Goal: Information Seeking & Learning: Check status

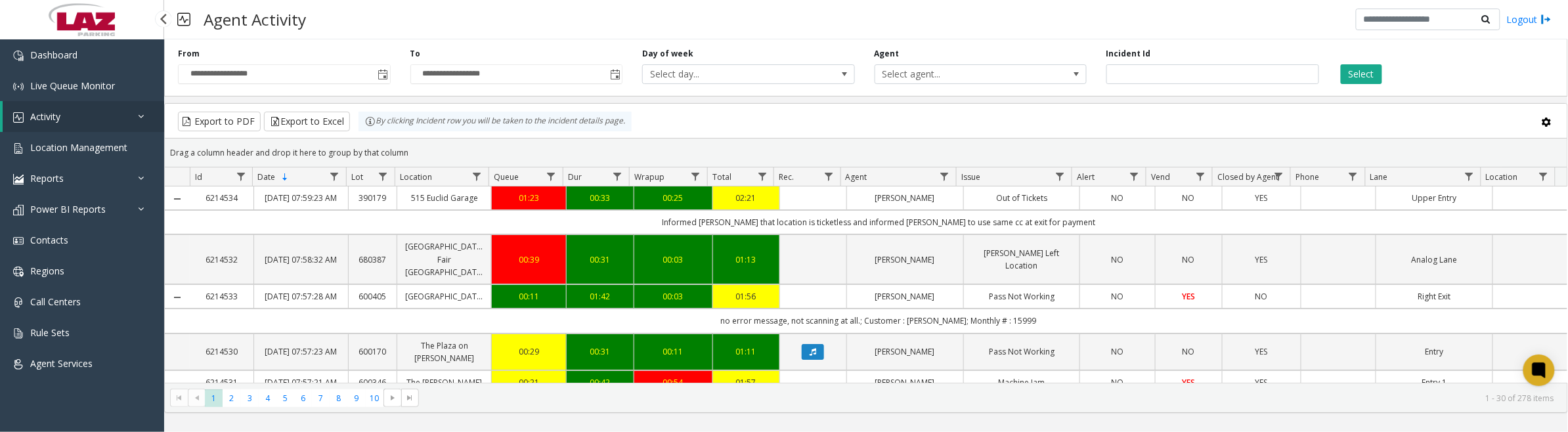
click at [85, 130] on link "Activity" at bounding box center [83, 116] width 162 height 31
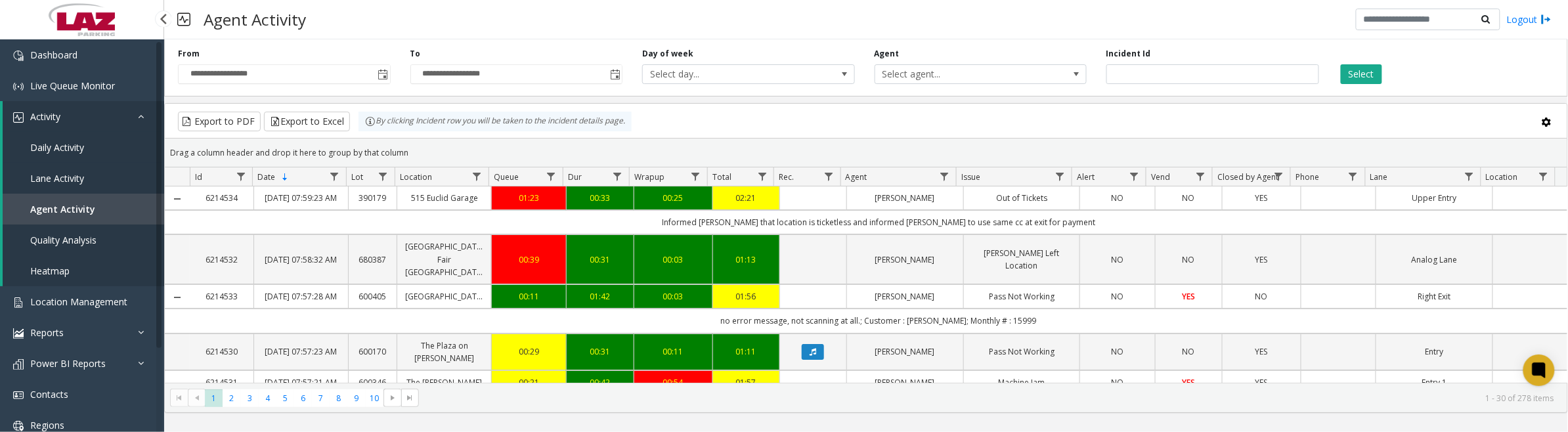
click at [80, 148] on span "Daily Activity" at bounding box center [58, 148] width 54 height 12
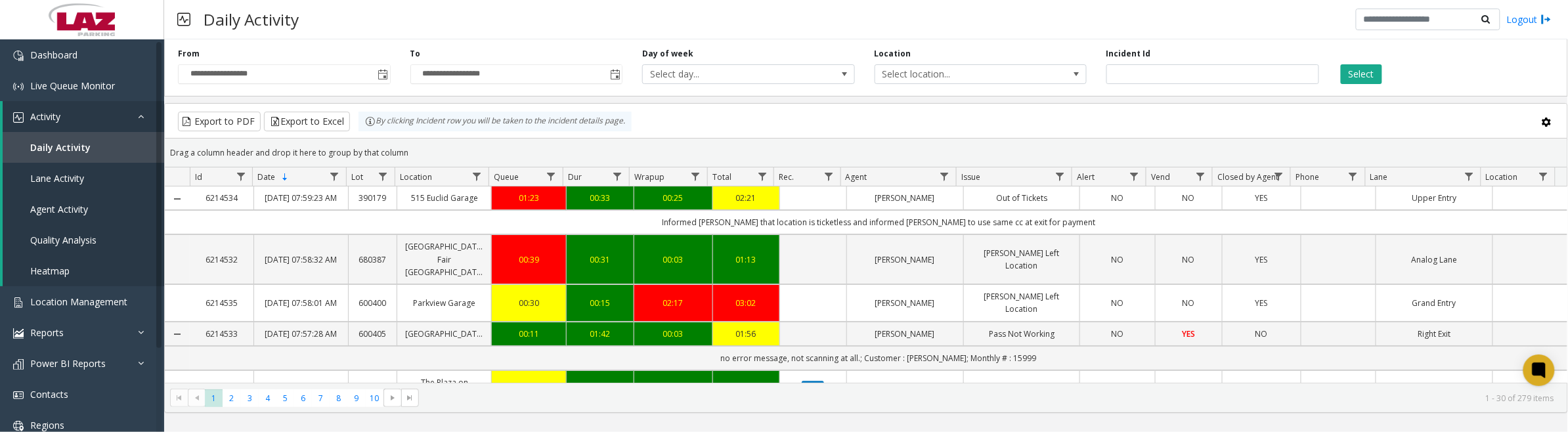
click at [388, 74] on span "Toggle popup" at bounding box center [383, 74] width 10 height 10
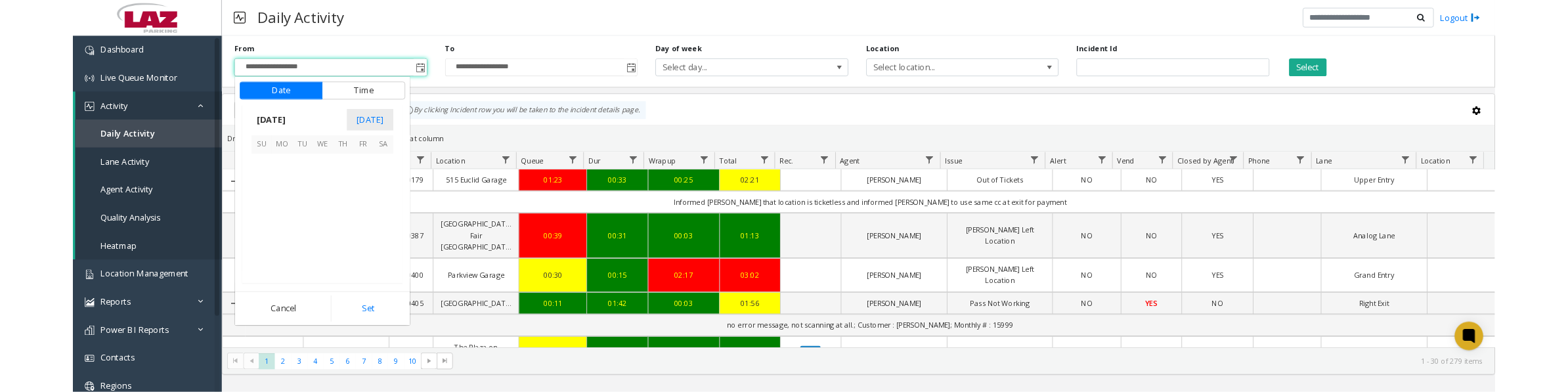
scroll to position [235752, 0]
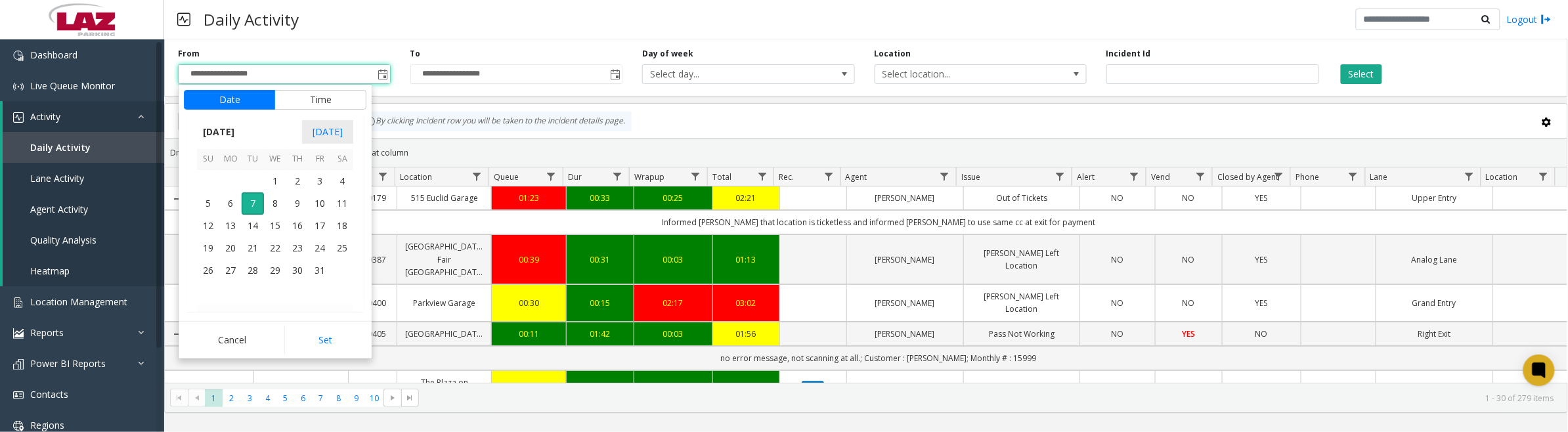
click at [274, 182] on span "1" at bounding box center [275, 181] width 22 height 22
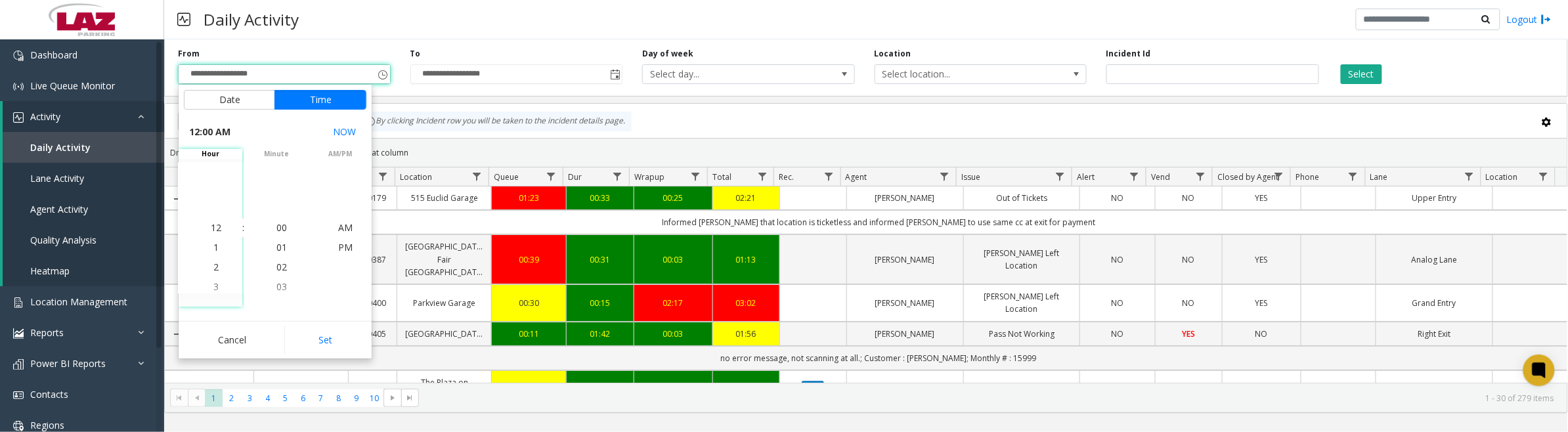
click at [302, 334] on button "Set" at bounding box center [325, 340] width 83 height 29
type input "**********"
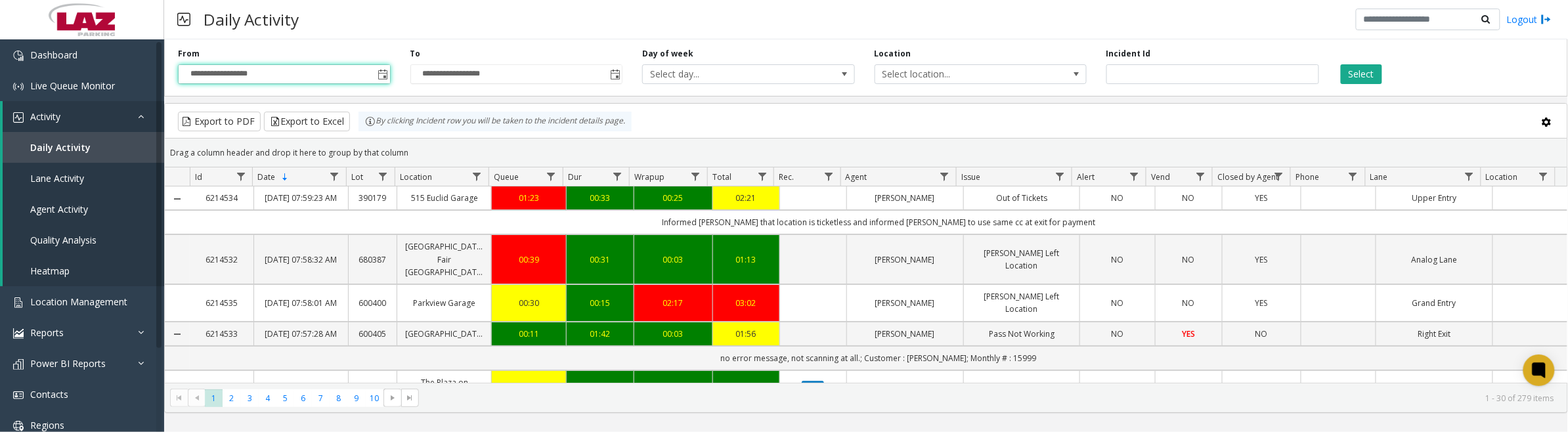
click at [1358, 83] on button "Select" at bounding box center [1362, 74] width 42 height 19
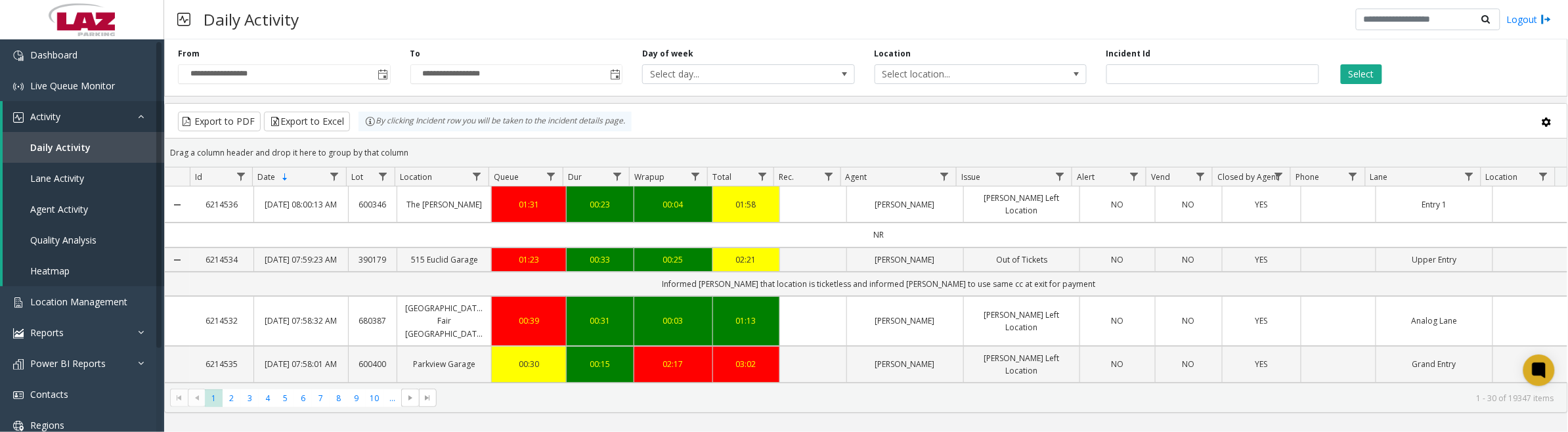
drag, startPoint x: 964, startPoint y: 394, endPoint x: 964, endPoint y: 404, distance: 10.0
click at [964, 394] on kendo-pager-info "1 - 30 of 19347 items" at bounding box center [1000, 398] width 1110 height 11
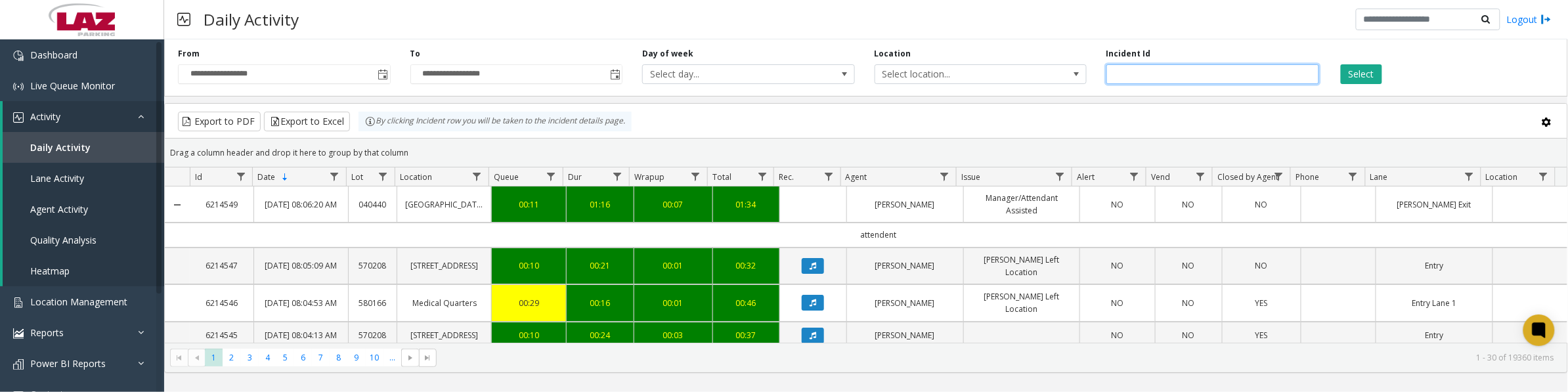
click at [1145, 72] on input "number" at bounding box center [1213, 74] width 213 height 19
type input "*******"
click at [1341, 65] on button "Select" at bounding box center [1362, 74] width 42 height 19
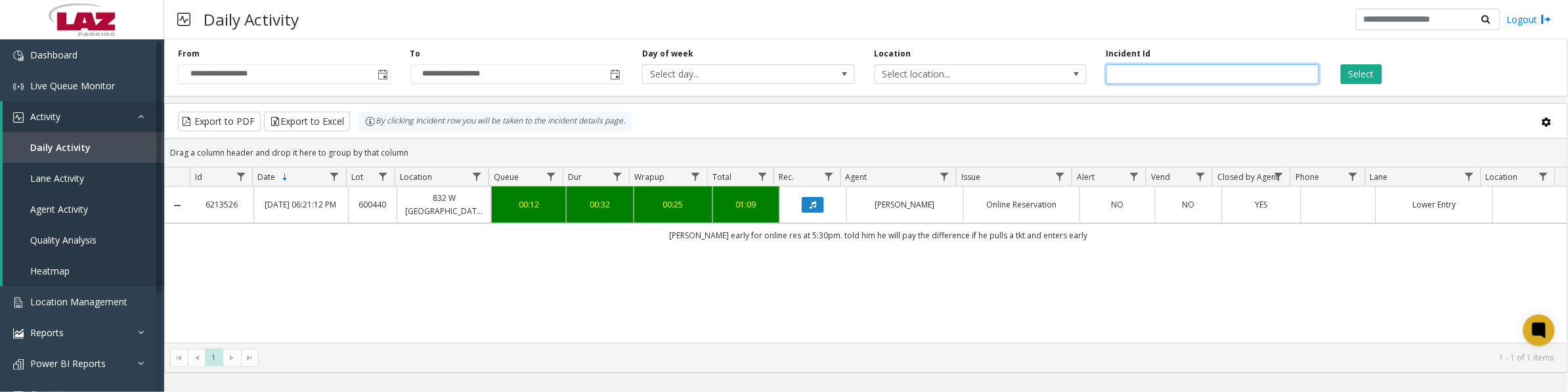
drag, startPoint x: 1203, startPoint y: 80, endPoint x: 1019, endPoint y: 79, distance: 184.0
click at [1014, 79] on div "**********" at bounding box center [867, 65] width 1404 height 62
type input "*******"
click at [1341, 65] on button "Select" at bounding box center [1362, 74] width 42 height 19
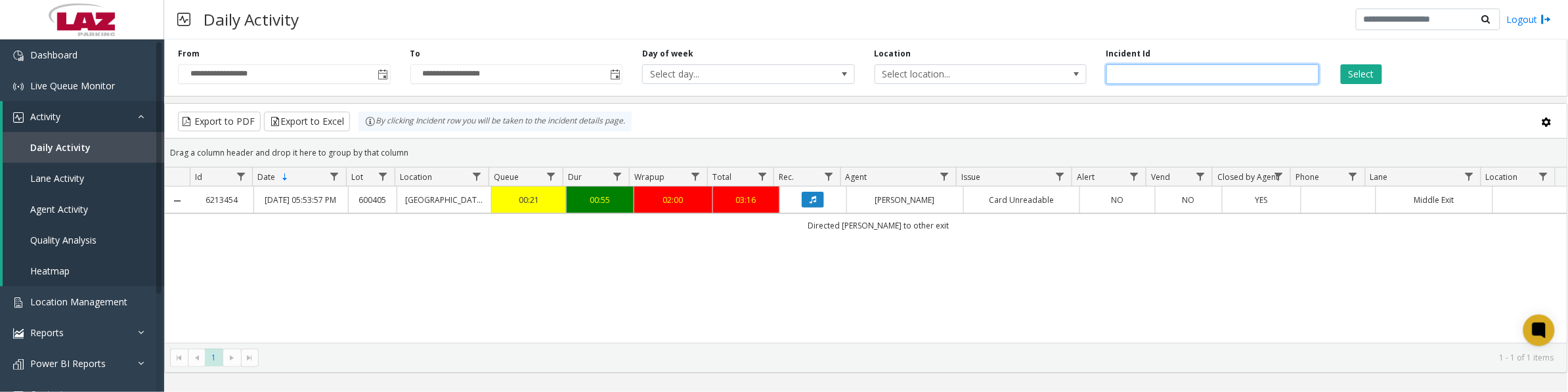
drag, startPoint x: 1145, startPoint y: 72, endPoint x: 1103, endPoint y: 64, distance: 42.8
click at [1103, 64] on div "Incident Id *******" at bounding box center [1213, 66] width 232 height 36
click at [1367, 70] on button "Select" at bounding box center [1362, 74] width 42 height 19
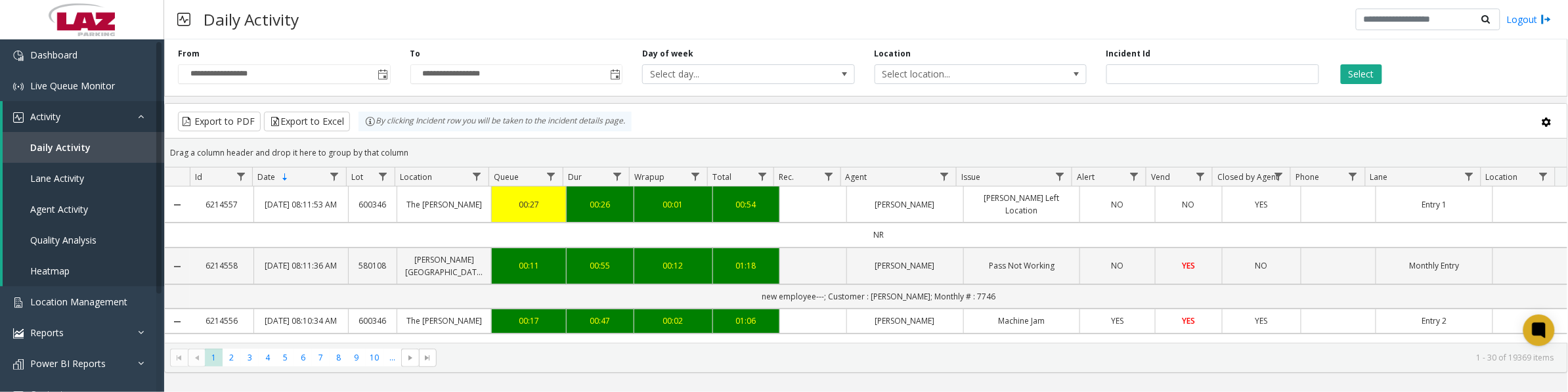
click at [941, 180] on span "Data table" at bounding box center [944, 176] width 10 height 10
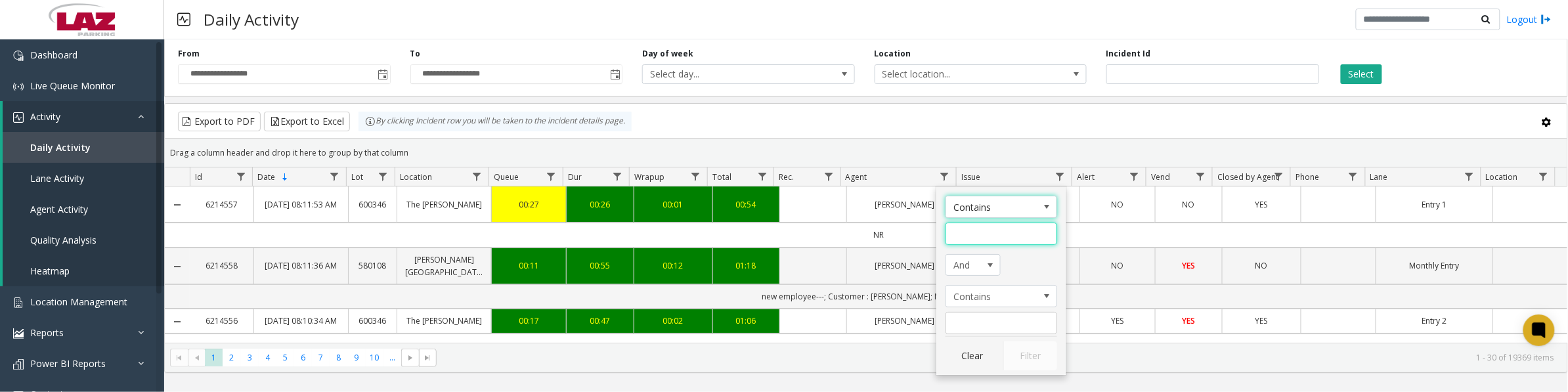
click at [1002, 241] on input "Agent Filter" at bounding box center [1001, 234] width 112 height 22
type input "****"
click button "Filter" at bounding box center [1030, 356] width 54 height 29
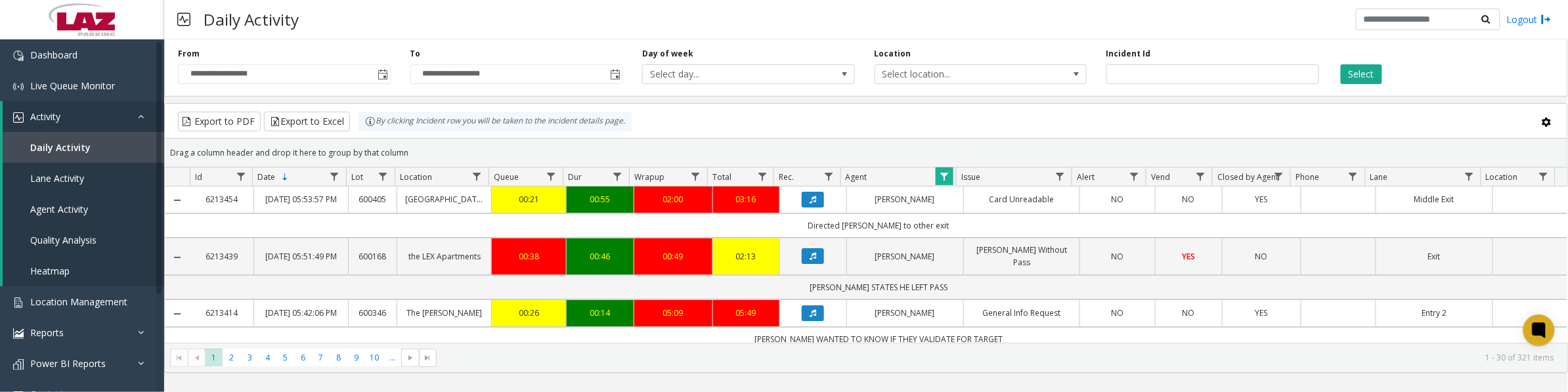
click at [815, 264] on button "Data table" at bounding box center [813, 256] width 22 height 16
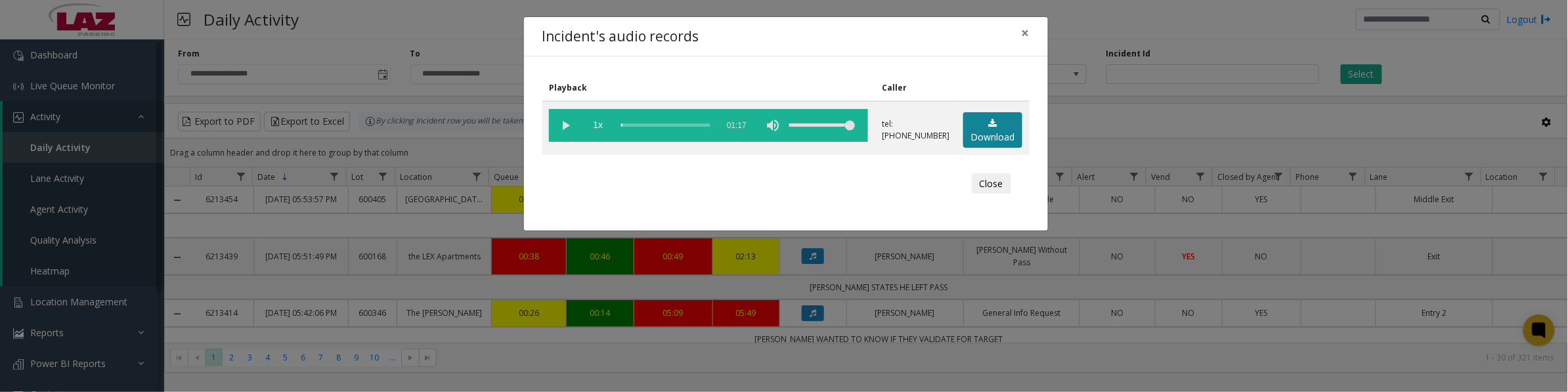
click at [991, 123] on icon at bounding box center [994, 123] width 8 height 9
click at [566, 129] on vg-play-pause at bounding box center [565, 125] width 33 height 33
click at [565, 127] on vg-play-pause at bounding box center [565, 125] width 33 height 33
click at [989, 181] on button "Close" at bounding box center [991, 184] width 40 height 21
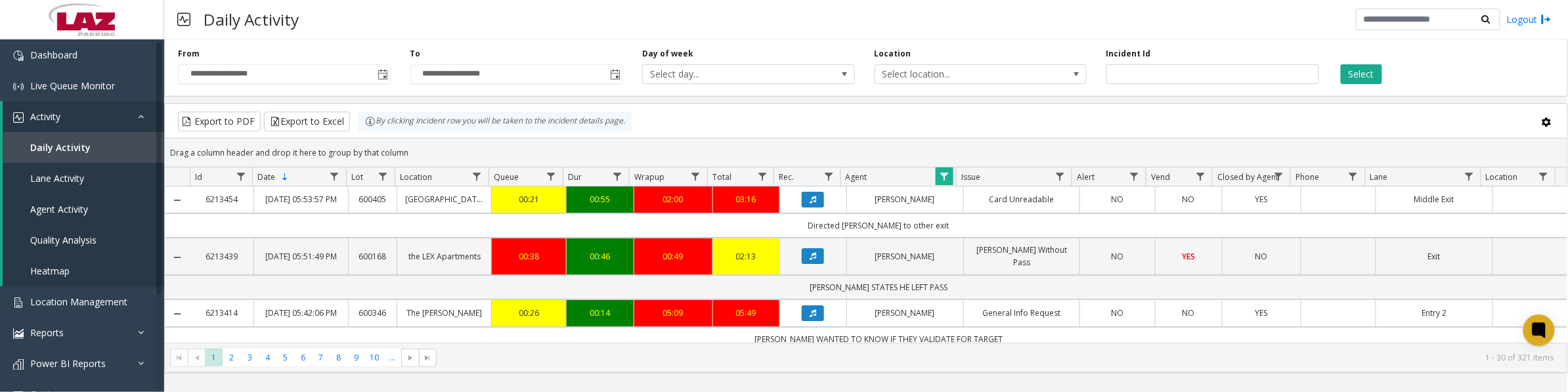
click at [812, 264] on button "Data table" at bounding box center [813, 256] width 22 height 16
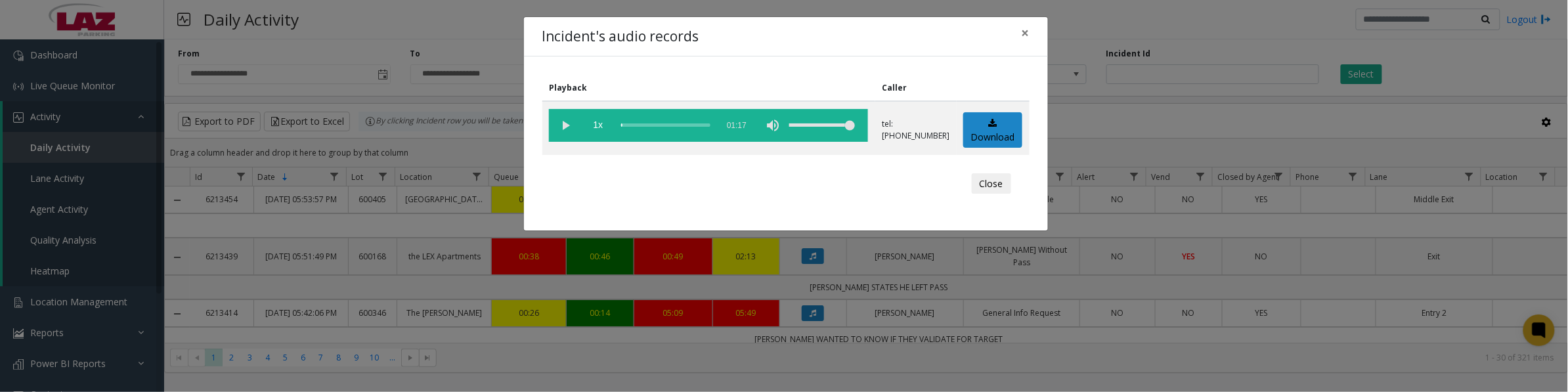
click at [569, 127] on vg-play-pause at bounding box center [565, 125] width 33 height 33
click at [974, 189] on button "Close" at bounding box center [991, 184] width 40 height 21
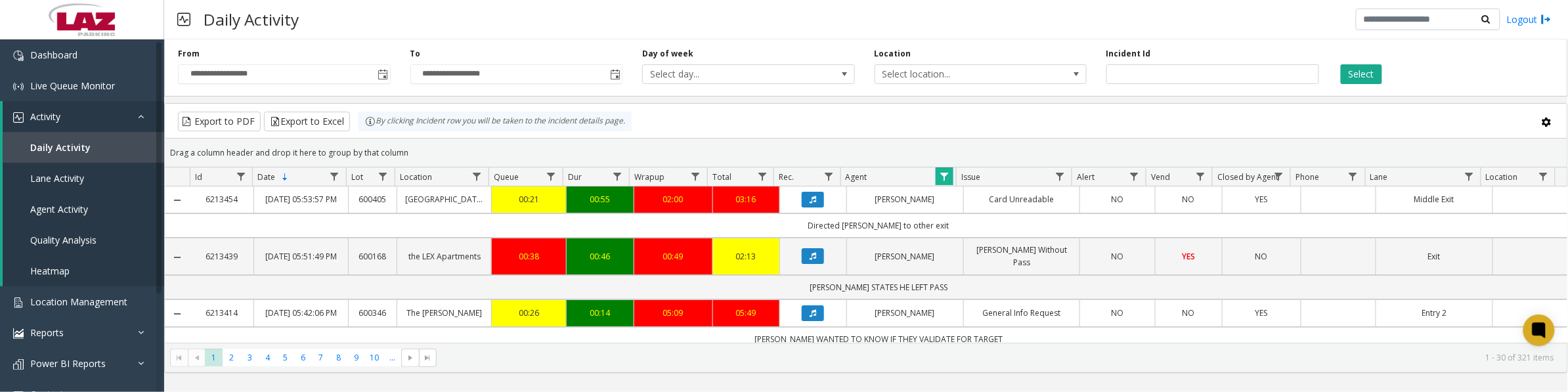
scroll to position [82, 0]
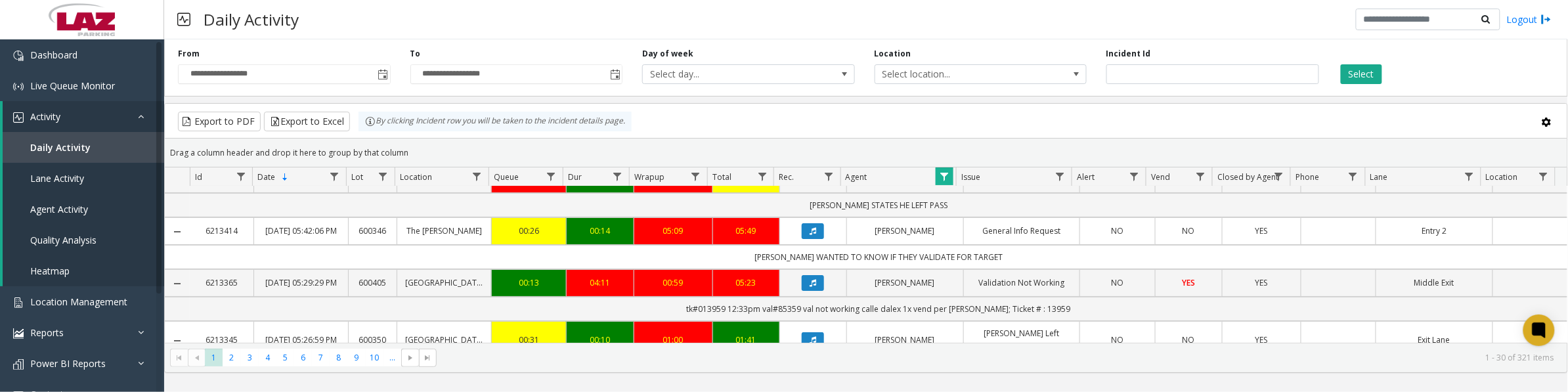
click at [810, 235] on icon "Data table" at bounding box center [812, 231] width 6 height 8
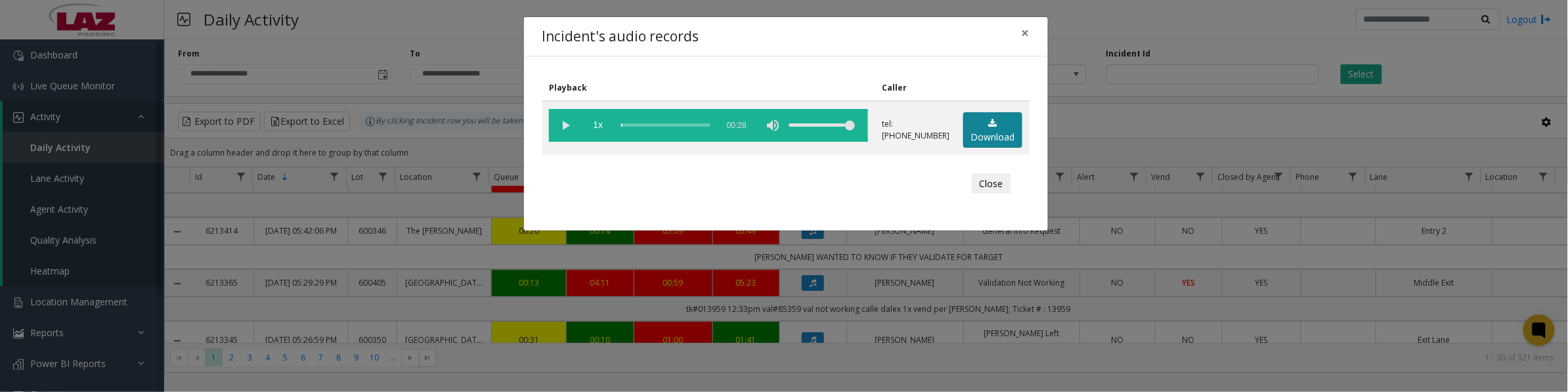
click at [989, 137] on link "Download" at bounding box center [993, 130] width 59 height 36
click at [567, 127] on vg-play-pause at bounding box center [565, 125] width 33 height 33
click at [985, 178] on button "Close" at bounding box center [991, 184] width 40 height 21
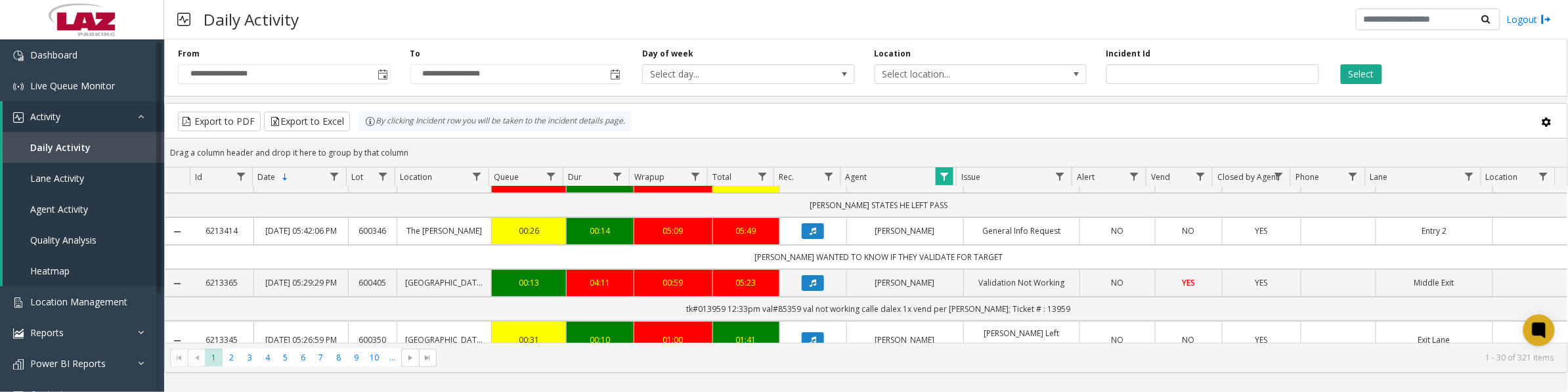
click at [940, 178] on span "Data table" at bounding box center [944, 176] width 10 height 10
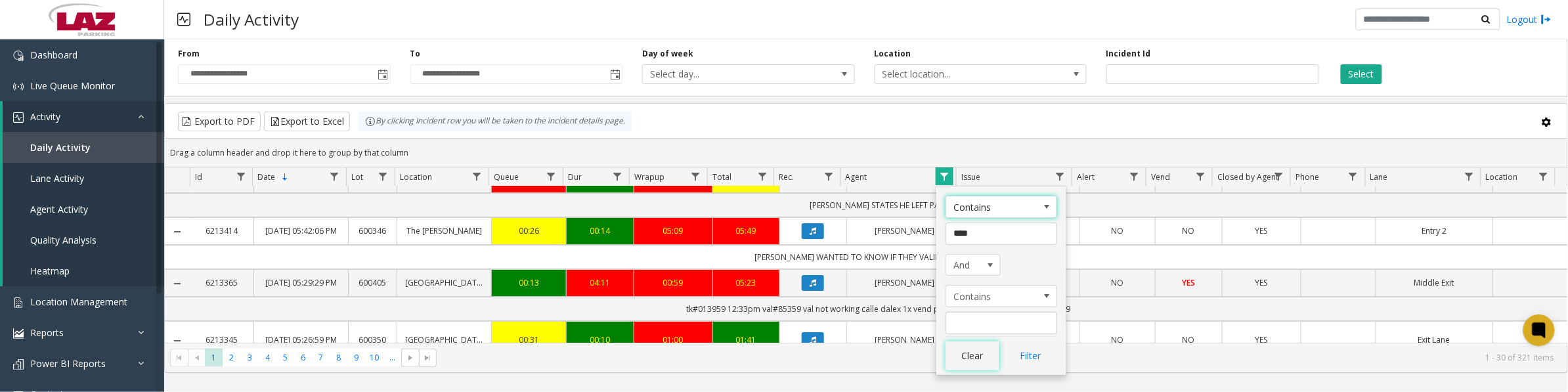
click at [975, 365] on button "Clear" at bounding box center [973, 356] width 54 height 29
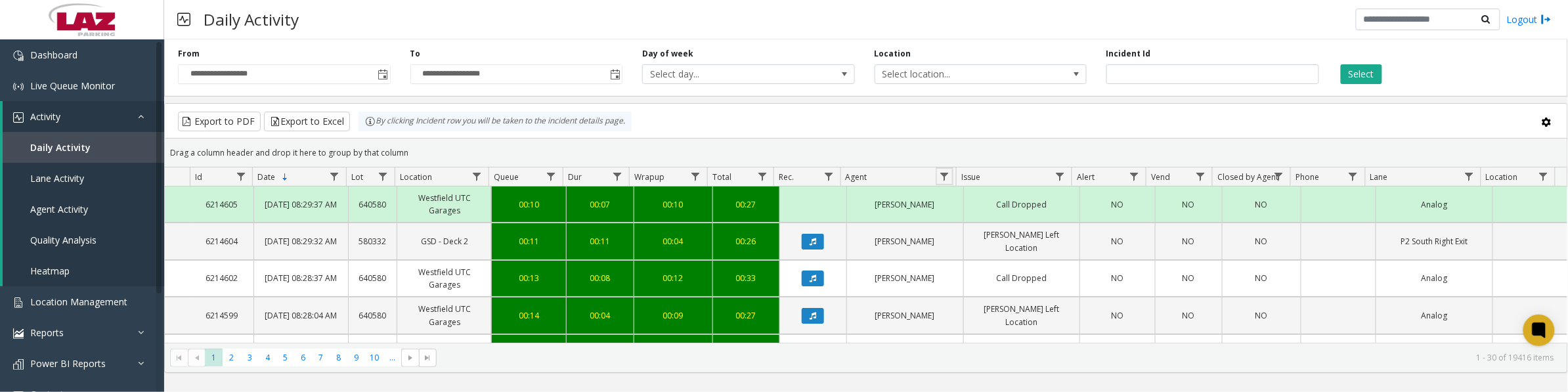
click at [946, 176] on span "Data table" at bounding box center [944, 176] width 10 height 10
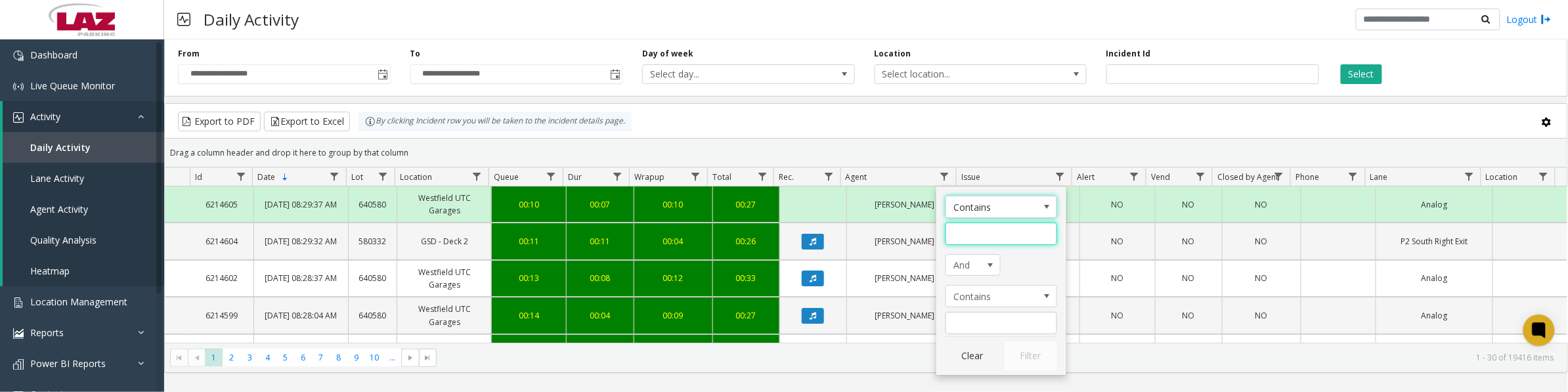
click at [973, 241] on input "Agent Filter" at bounding box center [1001, 234] width 112 height 22
type input "****"
click button "Filter" at bounding box center [1030, 356] width 54 height 29
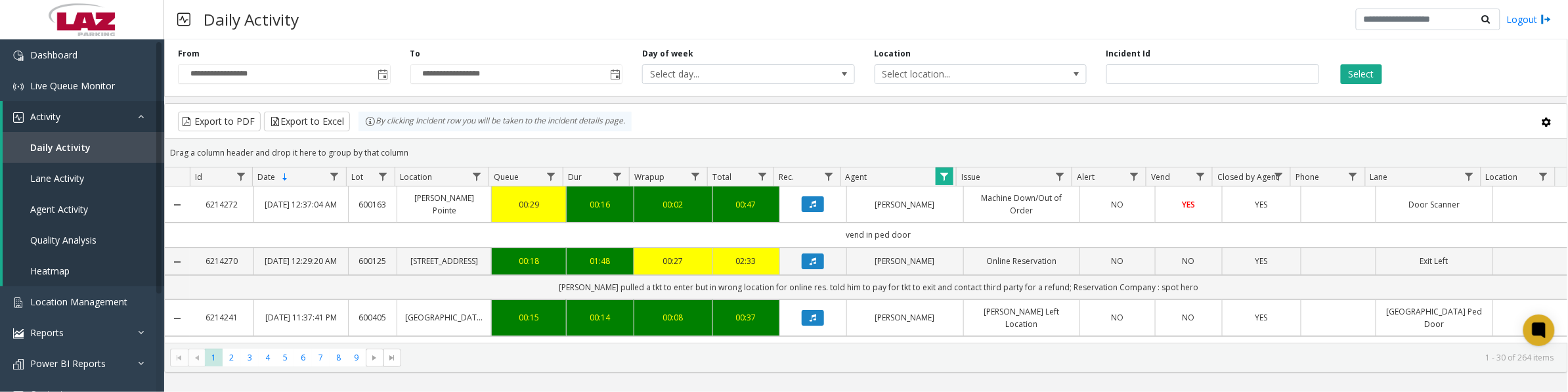
click at [811, 202] on icon "Data table" at bounding box center [812, 204] width 6 height 8
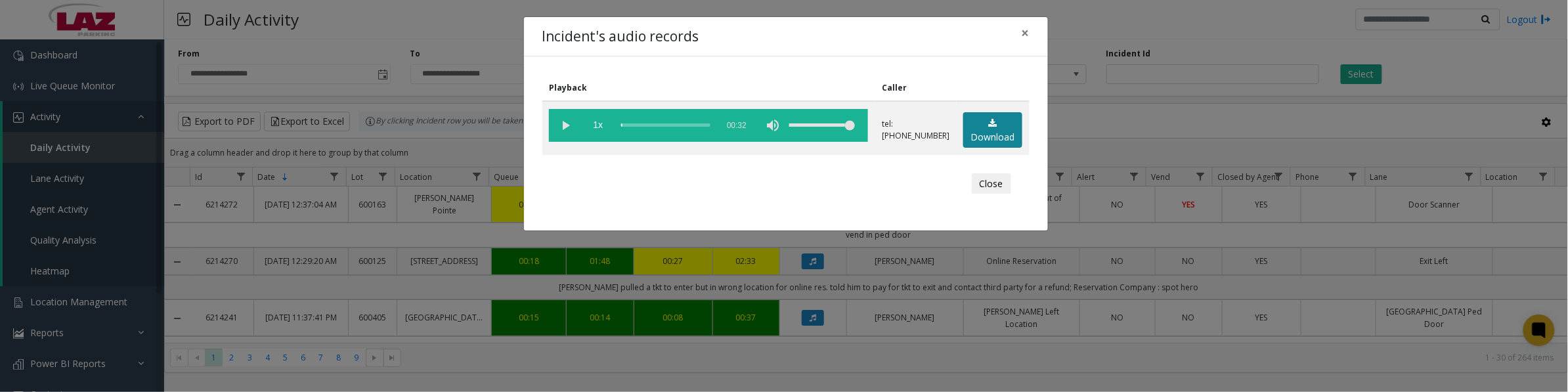
click at [999, 135] on link "Download" at bounding box center [993, 130] width 59 height 36
drag, startPoint x: 559, startPoint y: 126, endPoint x: 970, endPoint y: 359, distance: 472.5
click at [559, 126] on vg-play-pause at bounding box center [565, 125] width 33 height 33
click at [986, 188] on button "Close" at bounding box center [991, 184] width 40 height 21
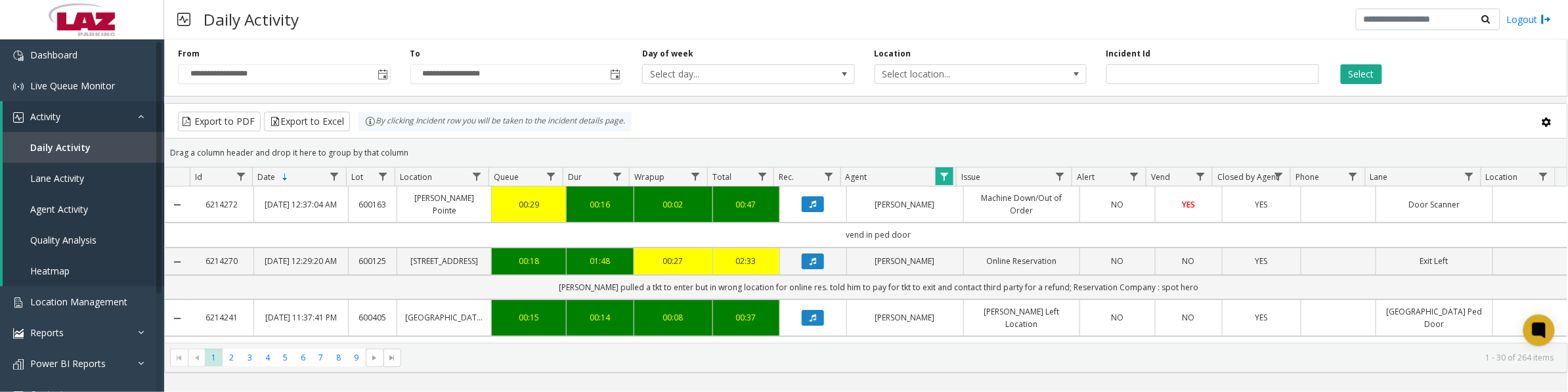
click at [812, 263] on button "Data table" at bounding box center [813, 261] width 22 height 16
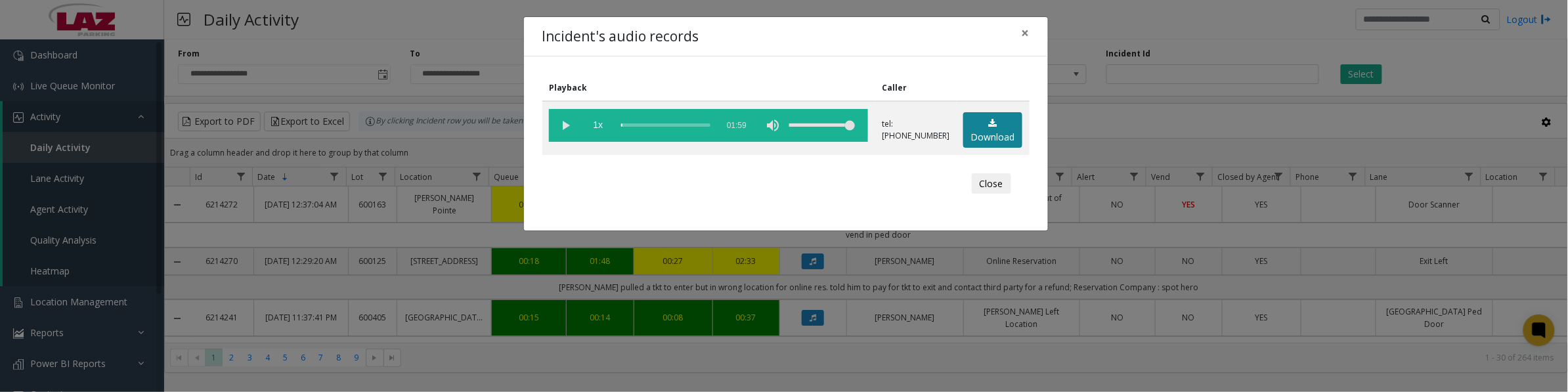
click at [1000, 137] on link "Download" at bounding box center [993, 130] width 59 height 36
click at [565, 133] on vg-play-pause at bounding box center [565, 125] width 33 height 33
click at [984, 184] on button "Close" at bounding box center [991, 184] width 40 height 21
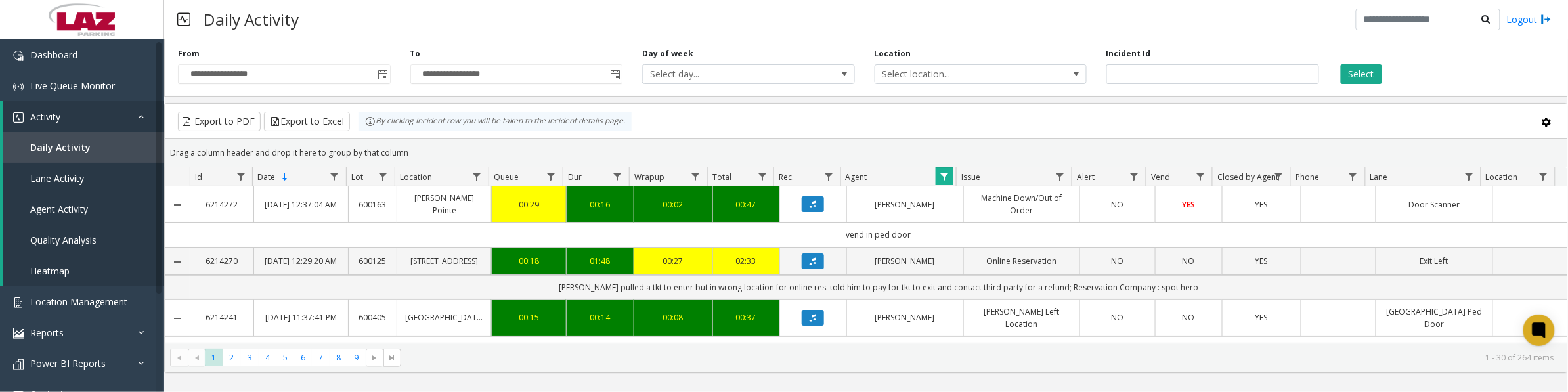
click at [946, 176] on span "Data table" at bounding box center [944, 176] width 10 height 10
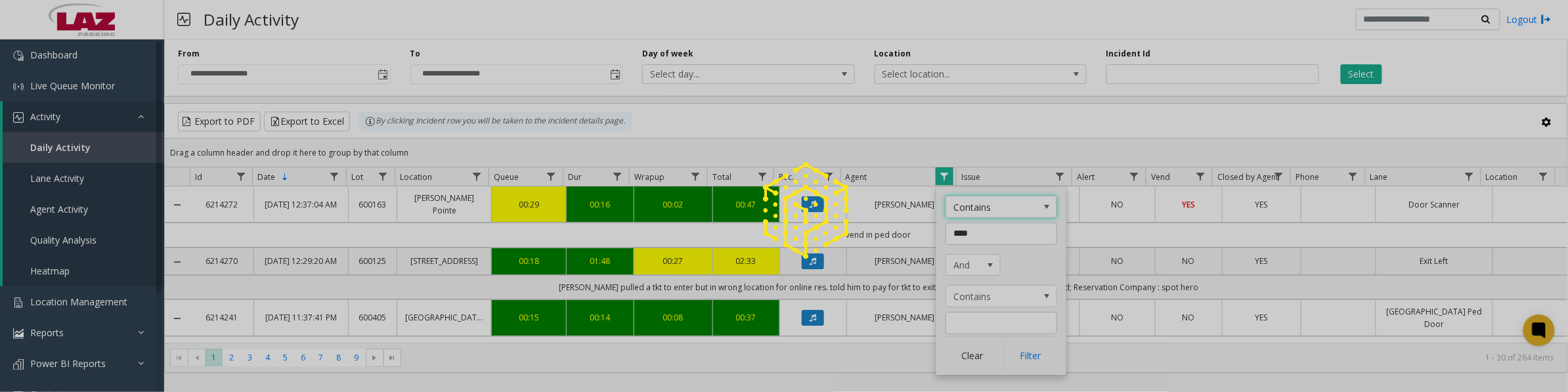
click at [967, 368] on div at bounding box center [784, 196] width 1568 height 392
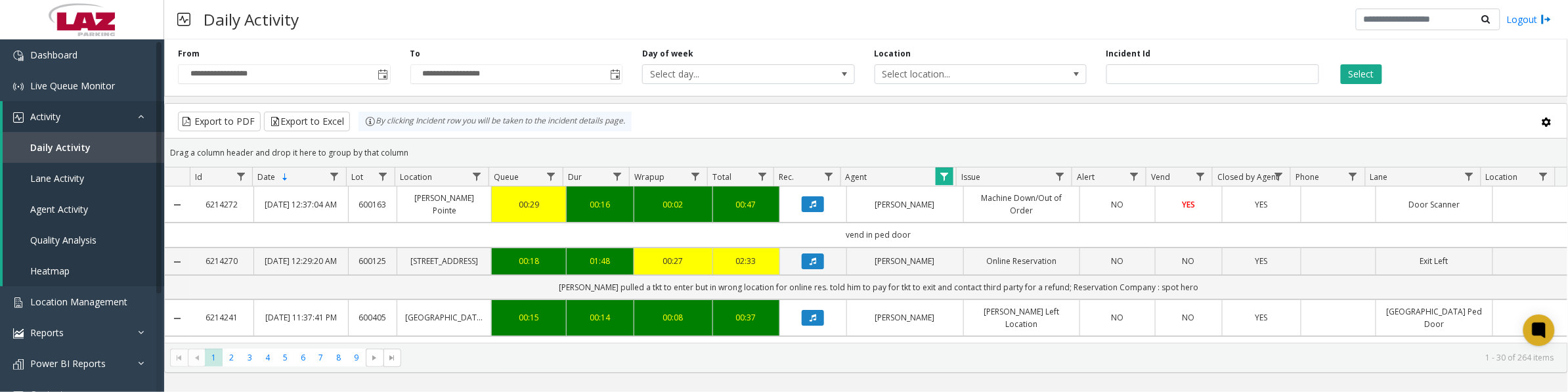
click at [941, 180] on span "Data table" at bounding box center [944, 176] width 10 height 10
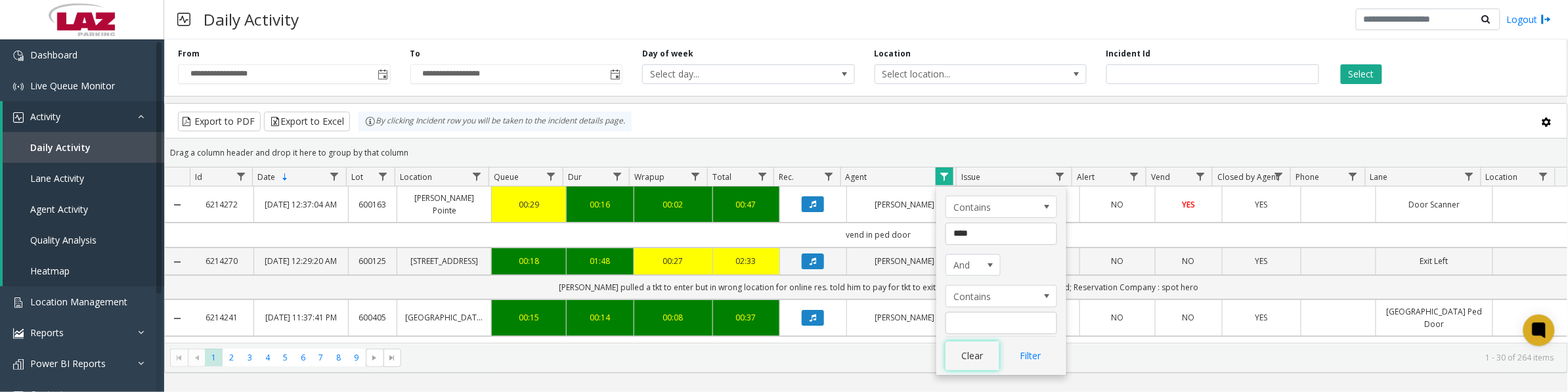
click at [973, 349] on button "Clear" at bounding box center [973, 356] width 54 height 29
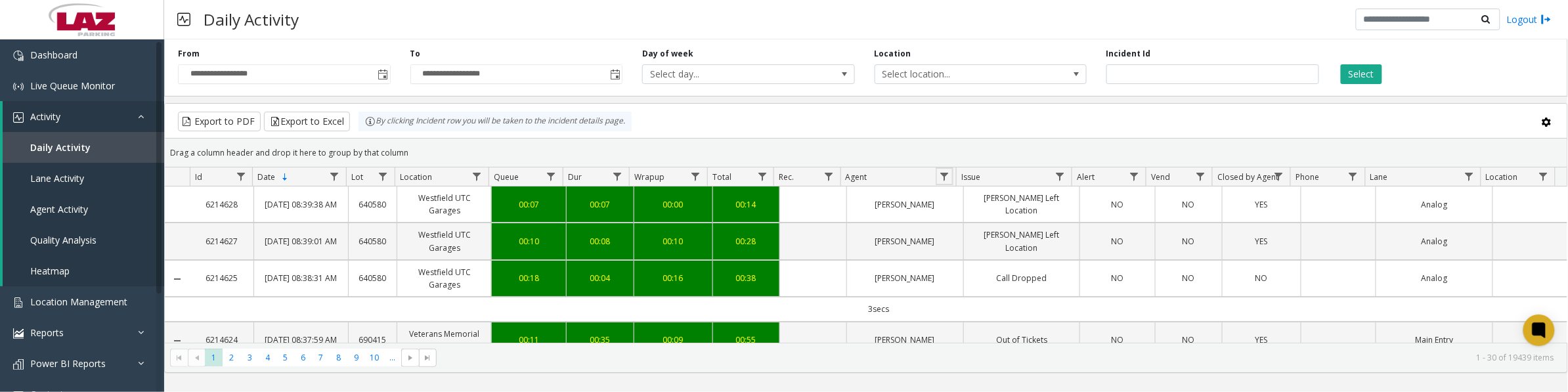
click at [944, 174] on span "Data table" at bounding box center [944, 176] width 10 height 10
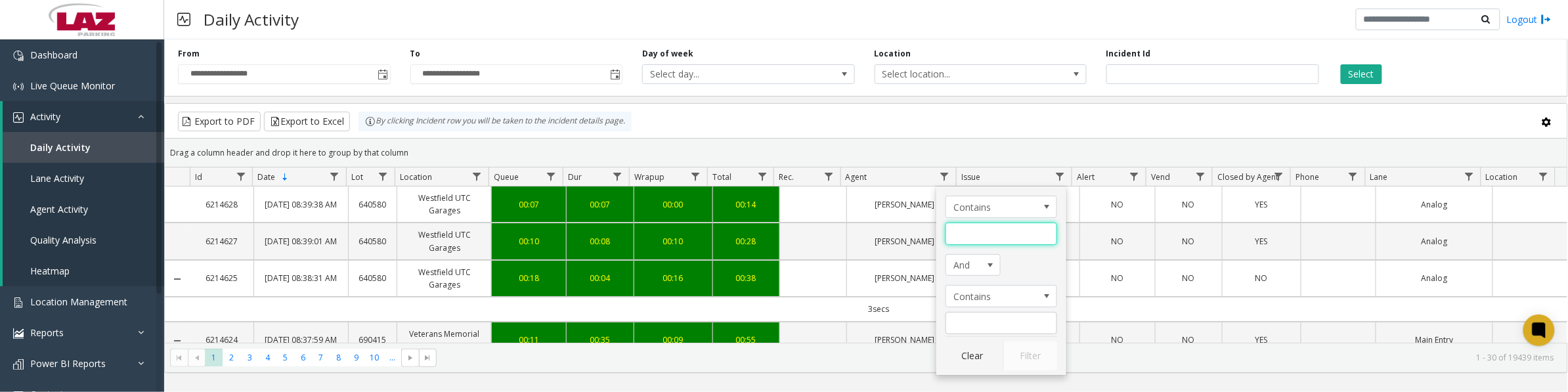
click at [976, 241] on input "Agent Filter" at bounding box center [1001, 234] width 112 height 22
type input "***"
click button "Filter" at bounding box center [1030, 356] width 54 height 29
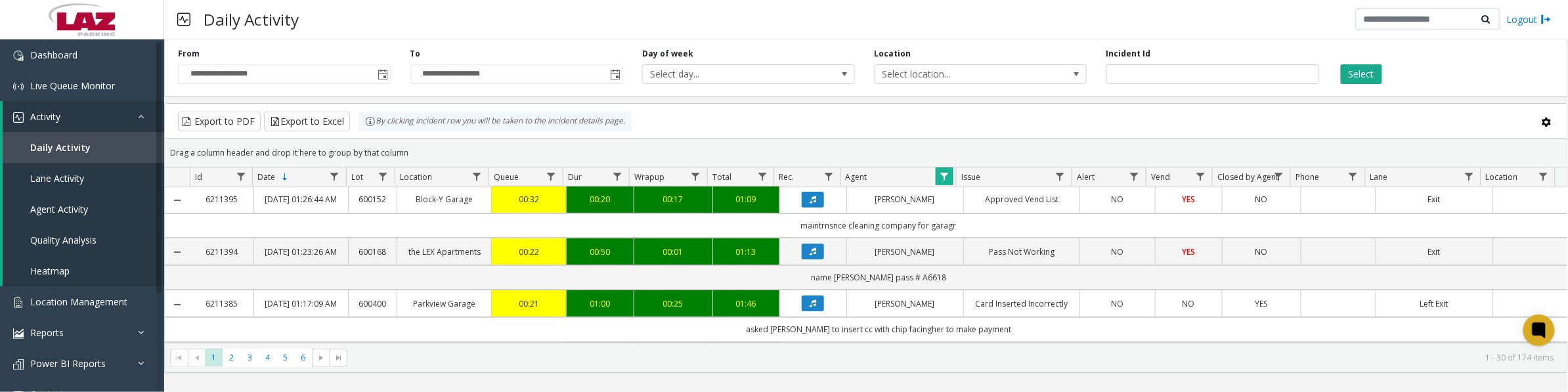
click at [810, 203] on icon "Data table" at bounding box center [812, 199] width 6 height 8
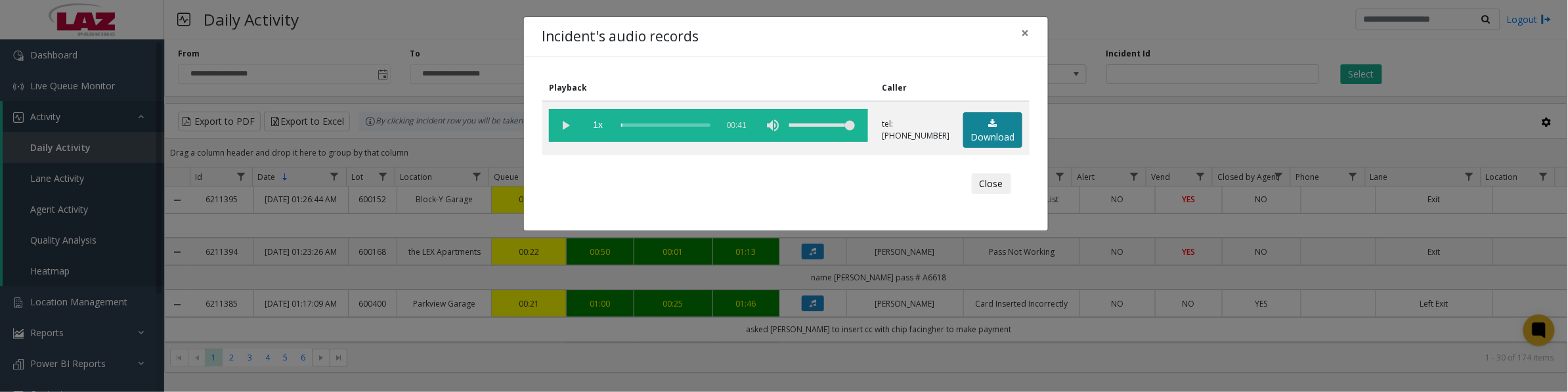
click at [1005, 135] on link "Download" at bounding box center [993, 130] width 59 height 36
click at [567, 133] on vg-play-pause at bounding box center [565, 125] width 33 height 33
drag, startPoint x: 995, startPoint y: 182, endPoint x: 1100, endPoint y: 237, distance: 118.5
click at [995, 182] on button "Close" at bounding box center [991, 184] width 40 height 21
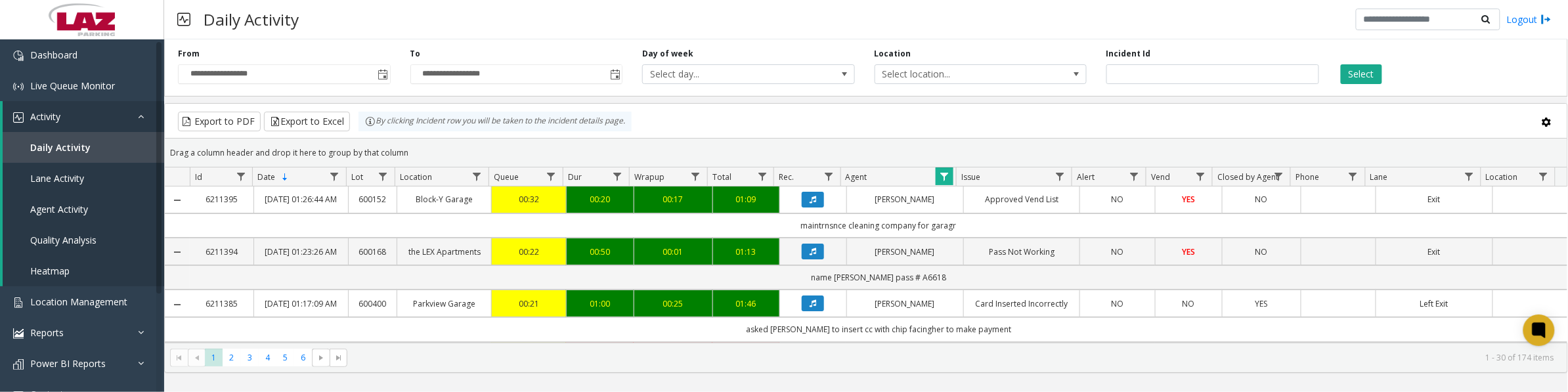
click at [806, 207] on button "Data table" at bounding box center [813, 199] width 22 height 16
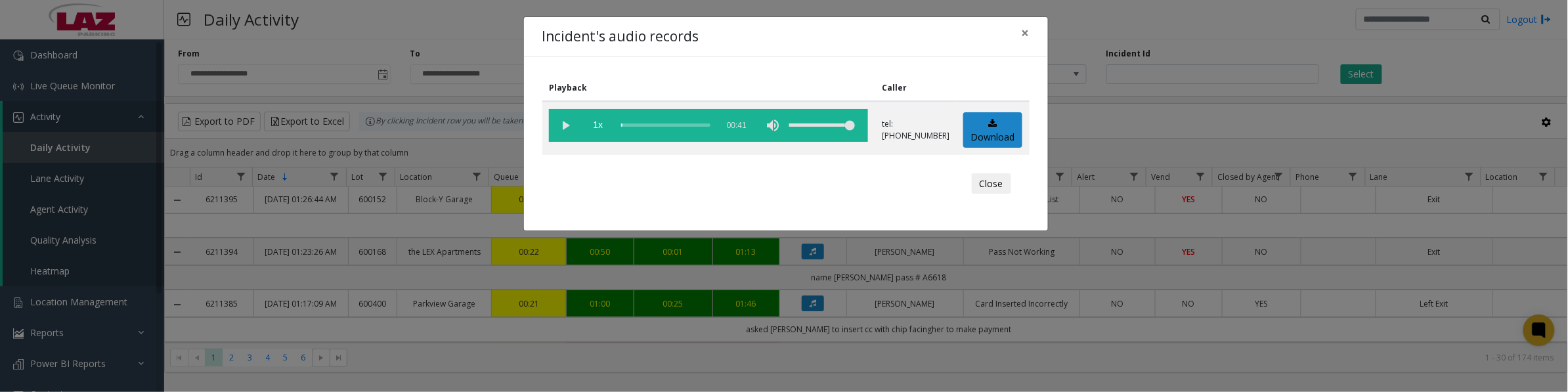
click at [569, 122] on vg-play-pause at bounding box center [565, 125] width 33 height 33
click at [987, 191] on button "Close" at bounding box center [991, 184] width 40 height 21
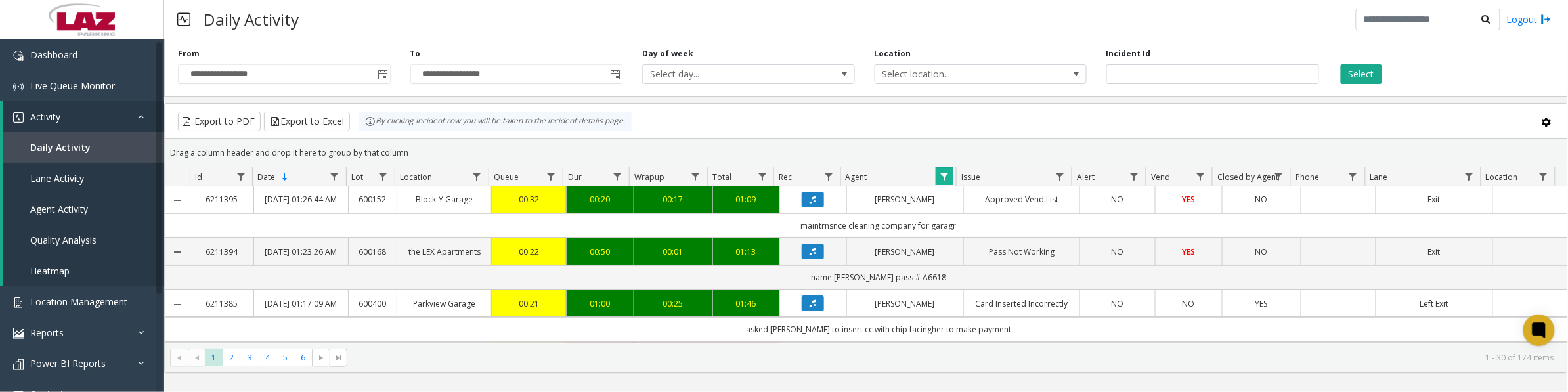
click at [802, 259] on button "Data table" at bounding box center [813, 251] width 22 height 16
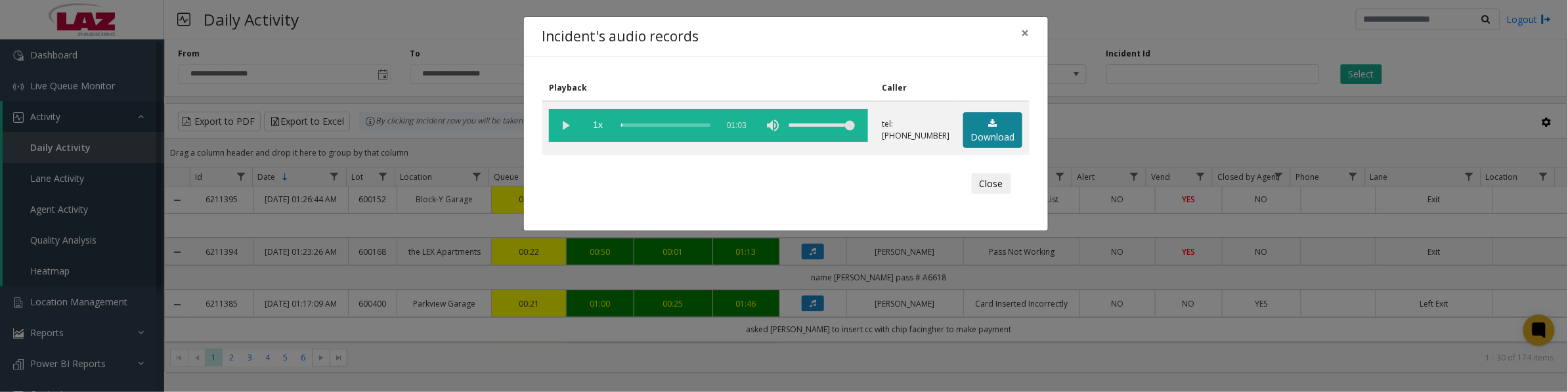
click at [992, 119] on icon at bounding box center [994, 123] width 8 height 9
click at [997, 187] on button "Close" at bounding box center [991, 184] width 40 height 21
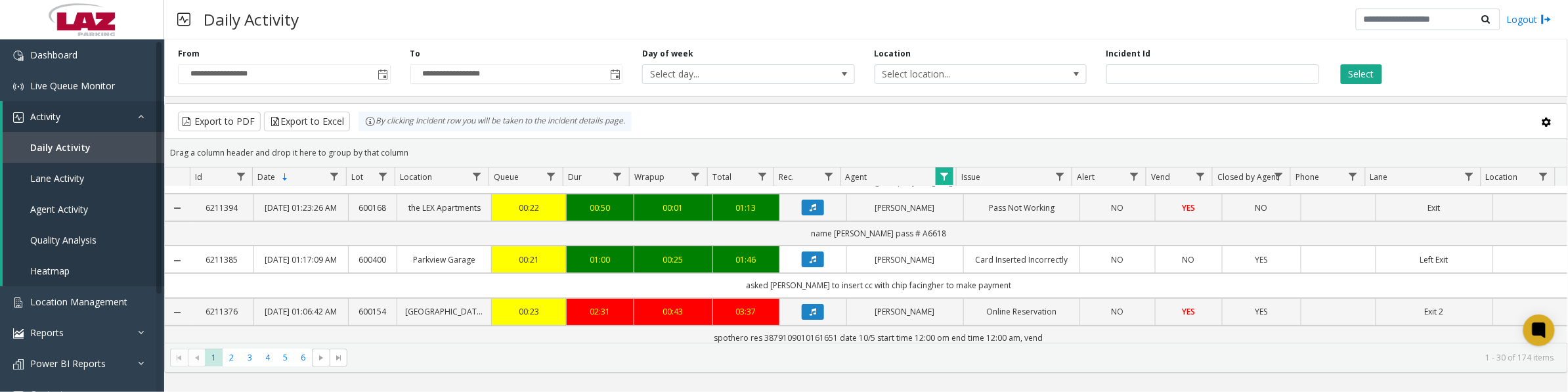
scroll to position [82, 0]
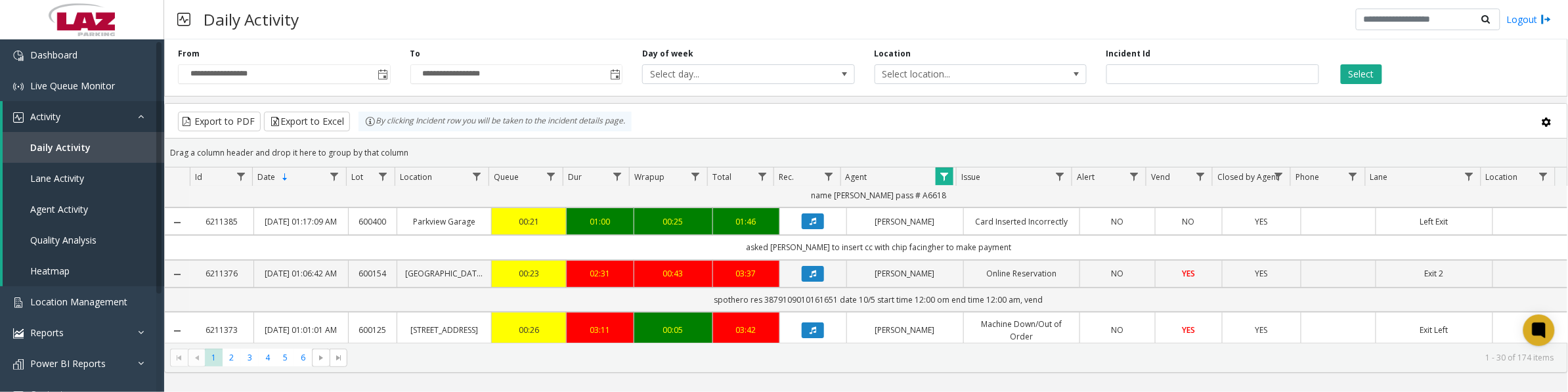
click at [810, 225] on icon "Data table" at bounding box center [812, 221] width 6 height 8
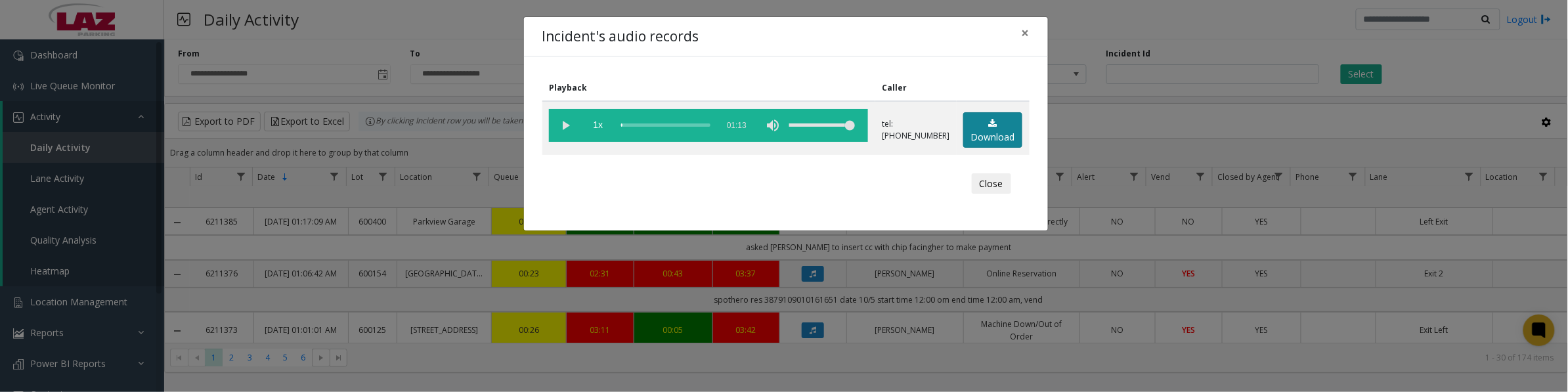
click at [990, 130] on link "Download" at bounding box center [993, 130] width 59 height 36
click at [559, 129] on vg-play-pause at bounding box center [565, 125] width 33 height 33
click at [985, 178] on button "Close" at bounding box center [991, 184] width 40 height 21
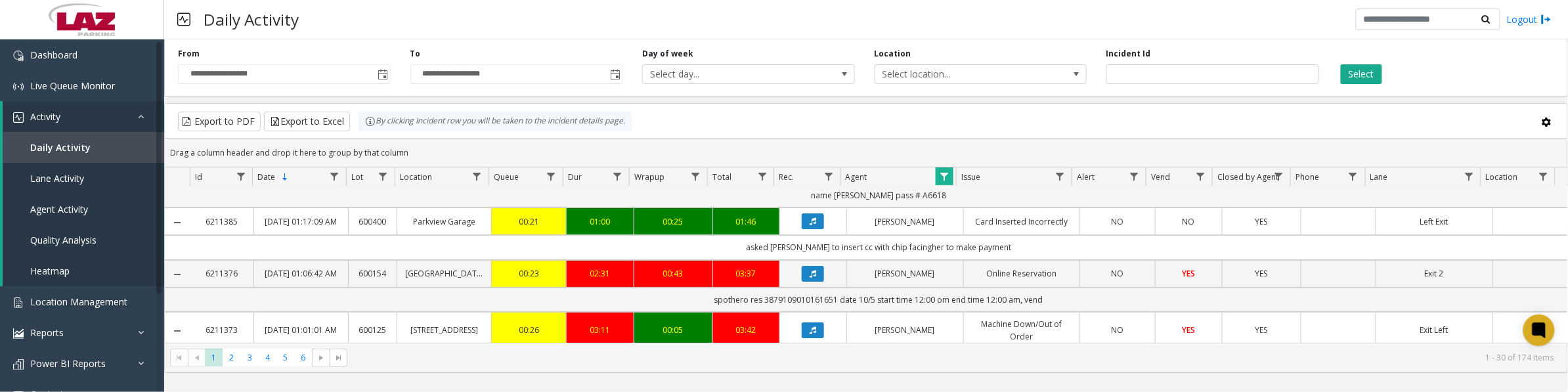
scroll to position [0, 0]
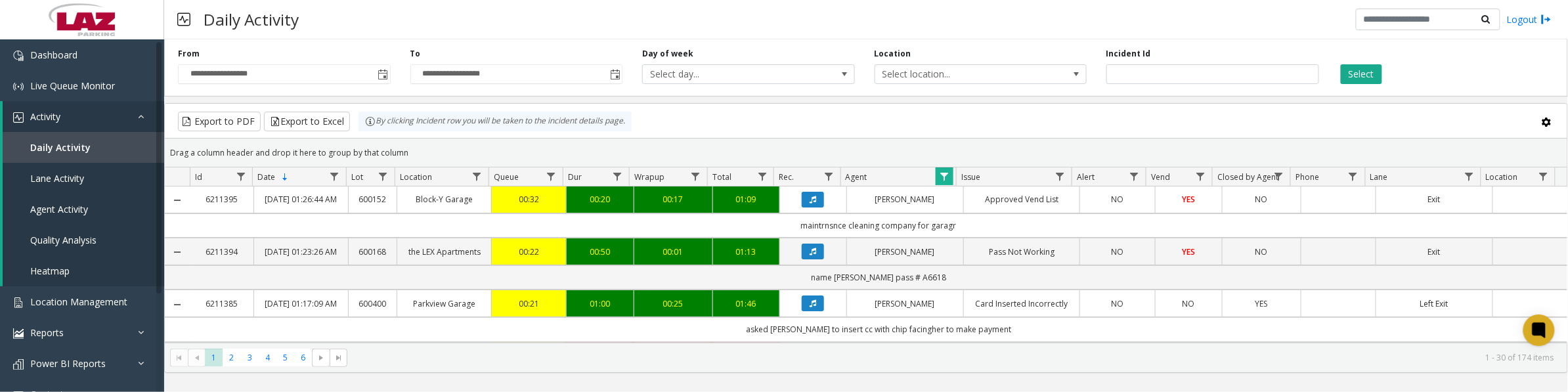
click at [806, 259] on button "Data table" at bounding box center [813, 251] width 22 height 16
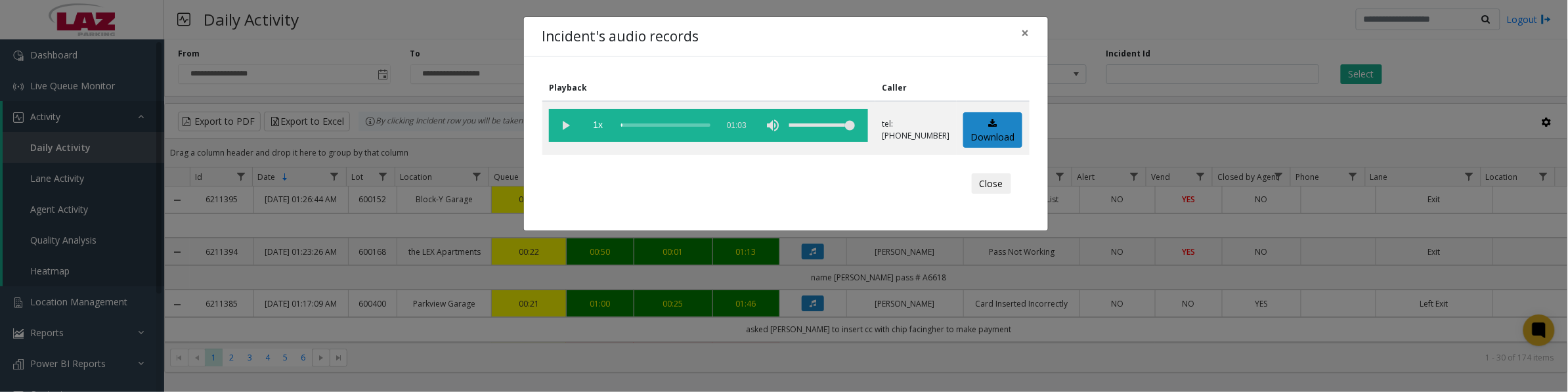
click at [562, 133] on vg-play-pause at bounding box center [565, 125] width 33 height 33
click at [561, 127] on vg-play-pause at bounding box center [565, 125] width 33 height 33
drag, startPoint x: 696, startPoint y: 126, endPoint x: 758, endPoint y: 133, distance: 62.4
click at [758, 133] on vg-controls "1x 01:03" at bounding box center [708, 125] width 319 height 33
click at [572, 125] on vg-play-pause at bounding box center [565, 125] width 33 height 33
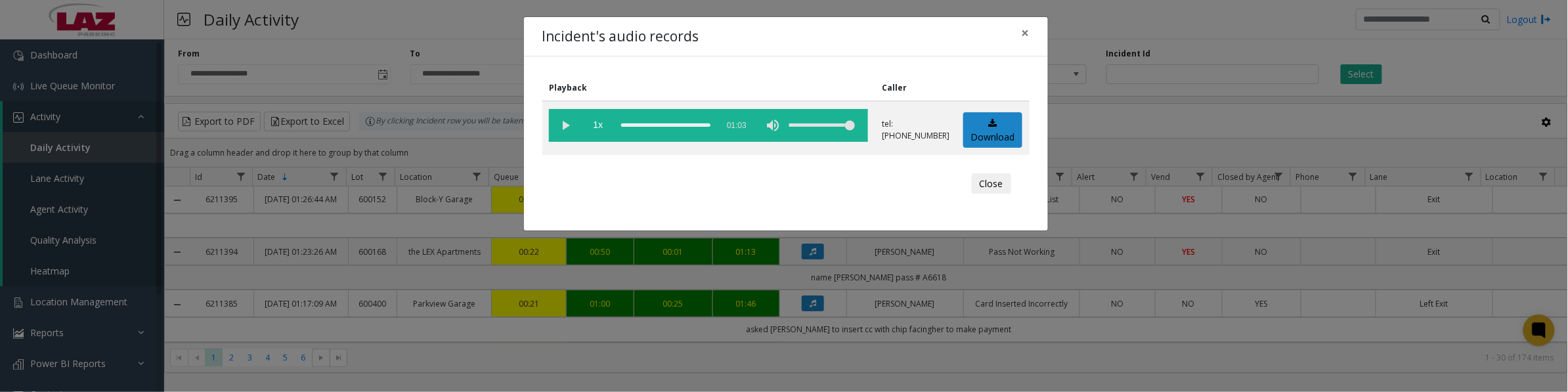
click at [570, 126] on vg-play-pause at bounding box center [565, 125] width 33 height 33
click at [567, 122] on vg-play-pause at bounding box center [565, 125] width 33 height 33
drag, startPoint x: 1000, startPoint y: 186, endPoint x: 1003, endPoint y: 247, distance: 61.1
click at [1000, 186] on button "Close" at bounding box center [991, 184] width 40 height 21
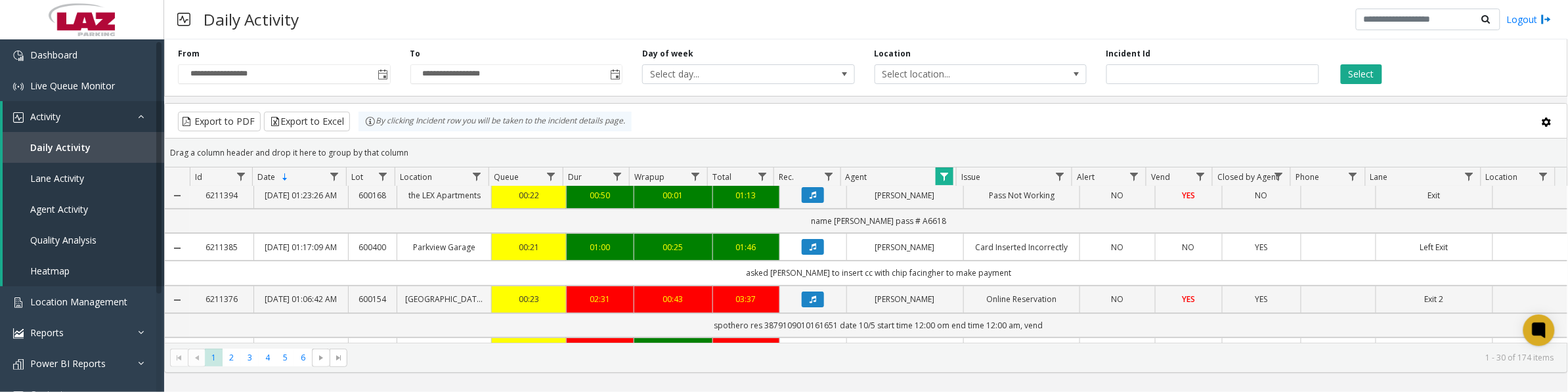
scroll to position [82, 0]
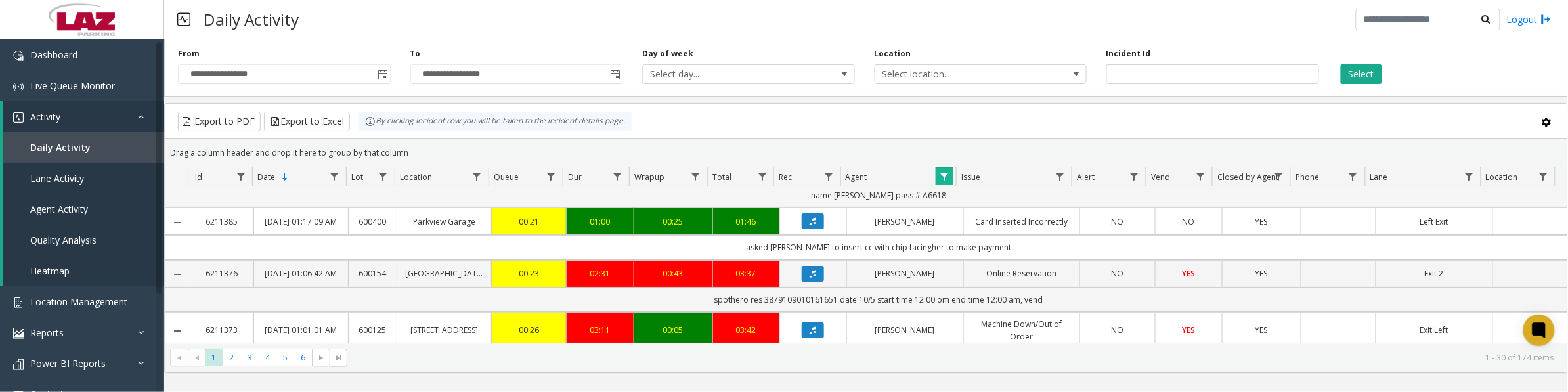
click at [810, 225] on icon "Data table" at bounding box center [812, 221] width 6 height 8
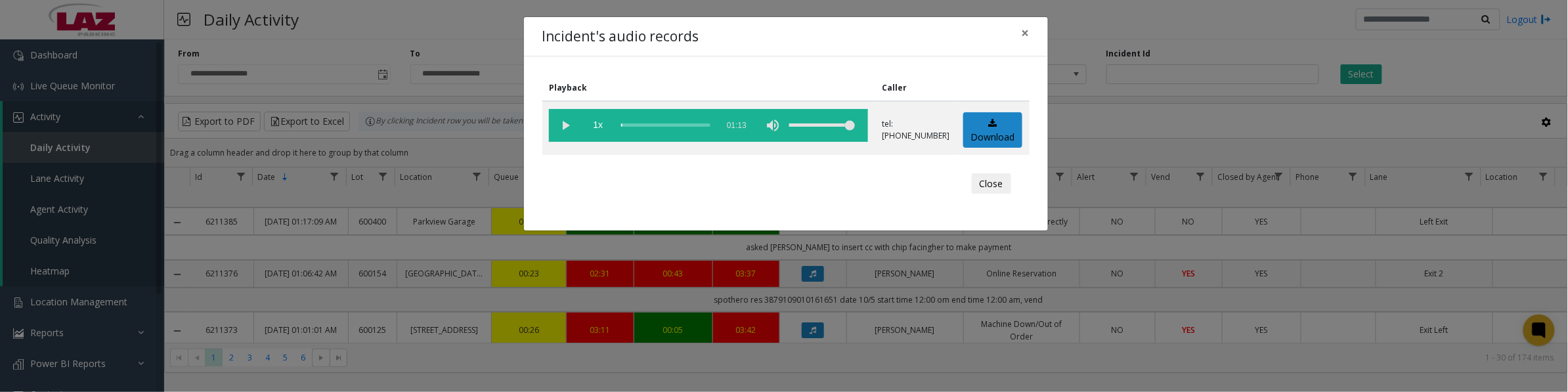
click at [568, 125] on vg-play-pause at bounding box center [565, 125] width 33 height 33
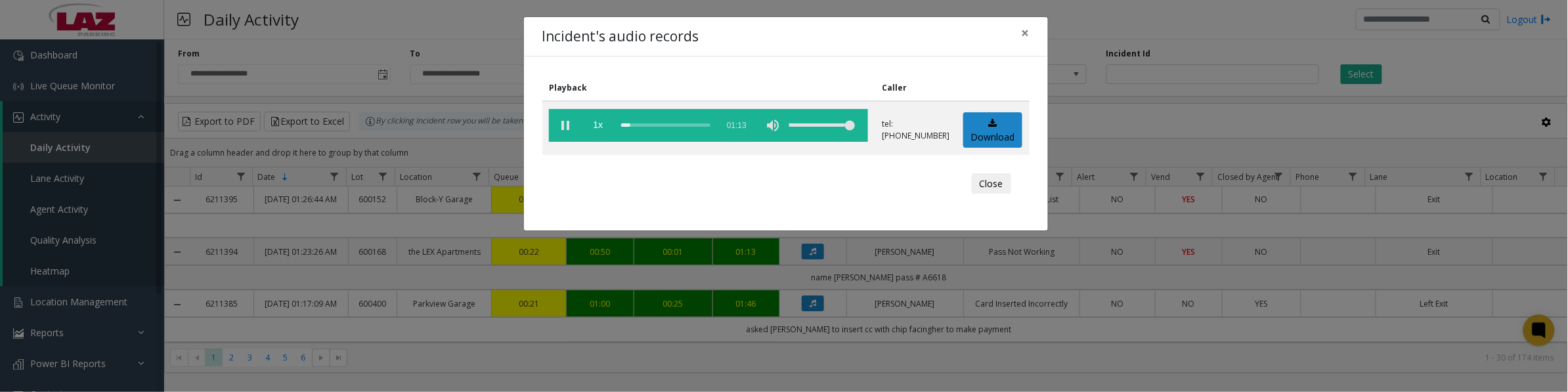
scroll to position [82, 0]
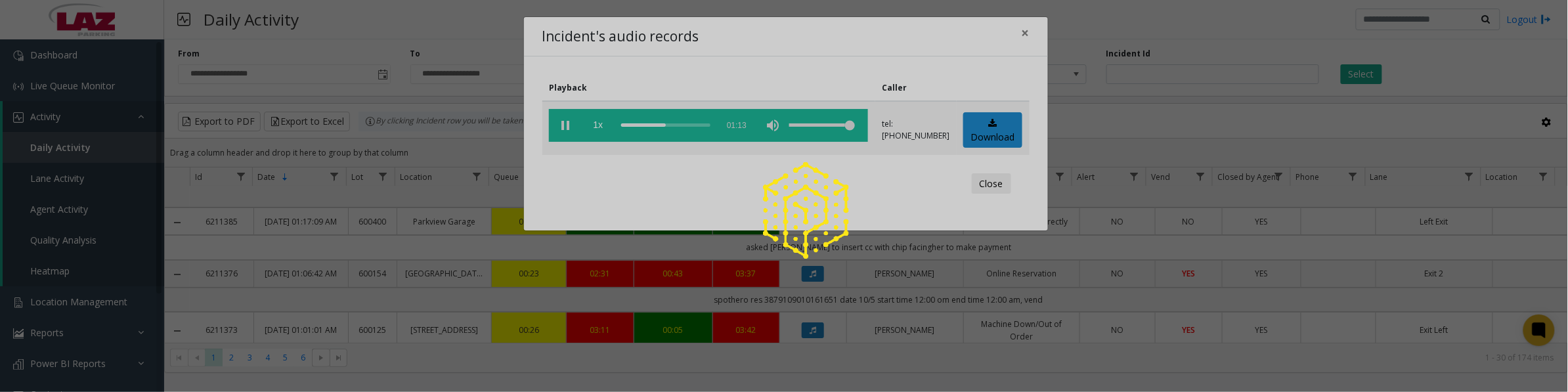
click at [563, 129] on div at bounding box center [784, 196] width 1568 height 392
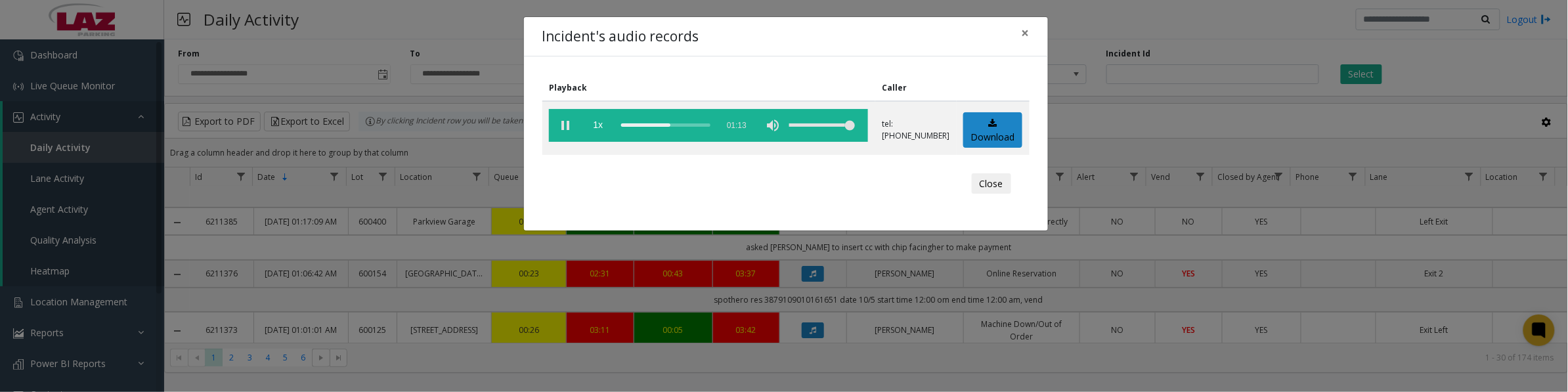
click at [563, 129] on vg-play-pause at bounding box center [565, 125] width 33 height 33
click at [566, 130] on vg-play-pause at bounding box center [565, 125] width 33 height 33
click at [998, 180] on button "Close" at bounding box center [991, 184] width 40 height 21
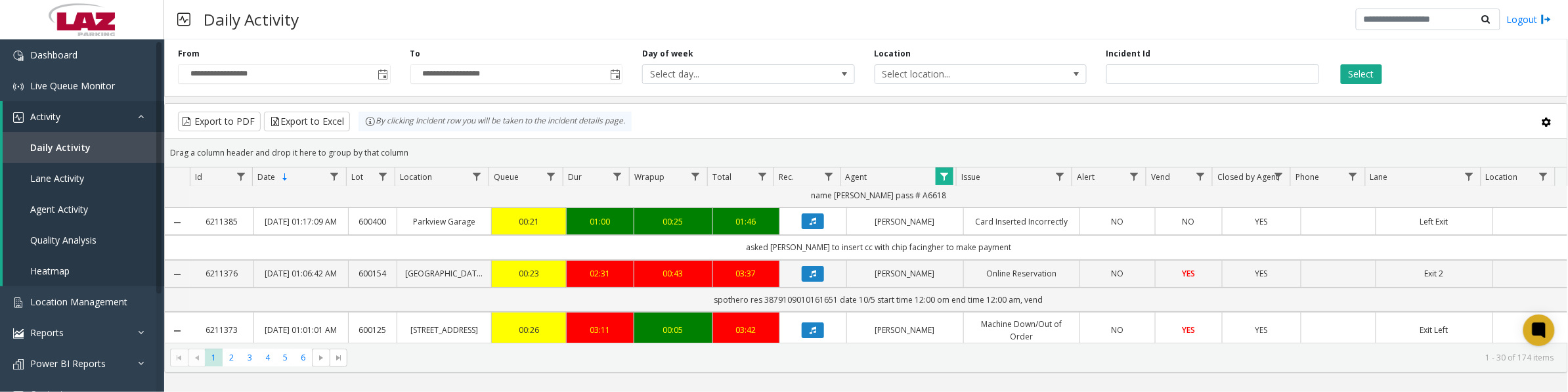
click at [946, 174] on span "Data table" at bounding box center [944, 176] width 10 height 10
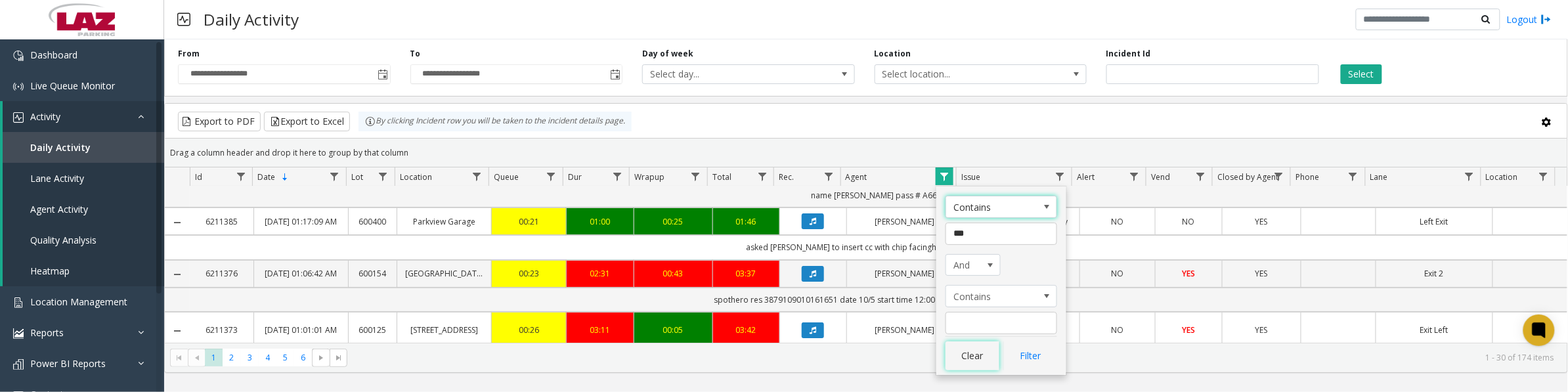
click at [960, 352] on button "Clear" at bounding box center [973, 356] width 54 height 29
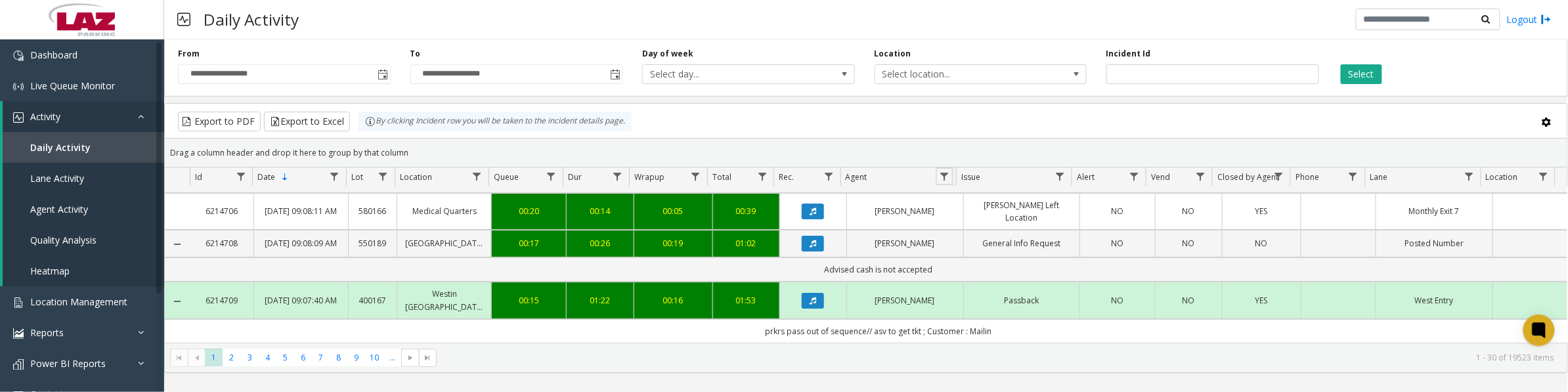
click at [946, 173] on span "Data table" at bounding box center [944, 176] width 10 height 10
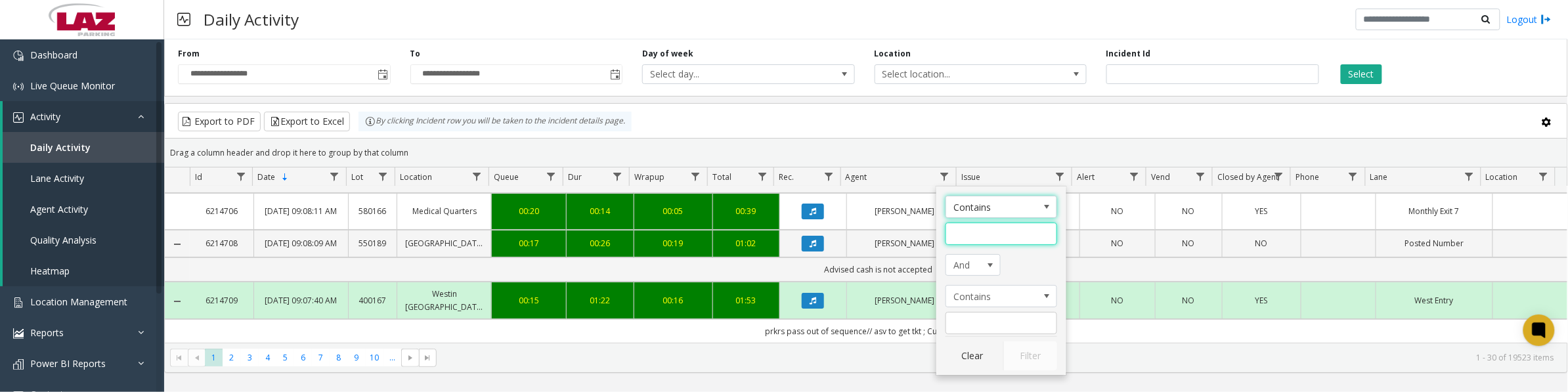
click at [971, 235] on input "Agent Filter" at bounding box center [1001, 234] width 112 height 22
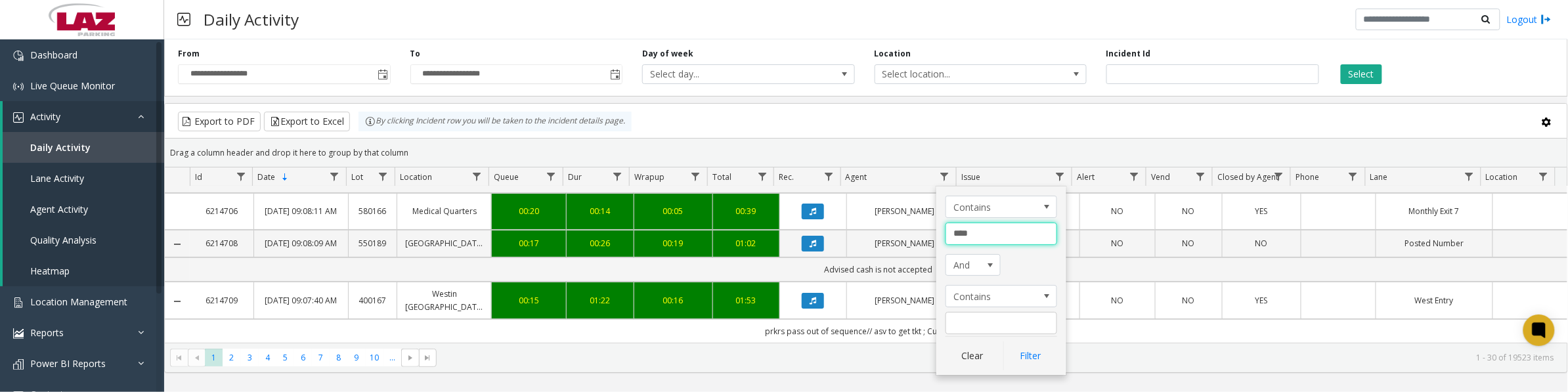
type input "*****"
click button "Filter" at bounding box center [1030, 356] width 54 height 29
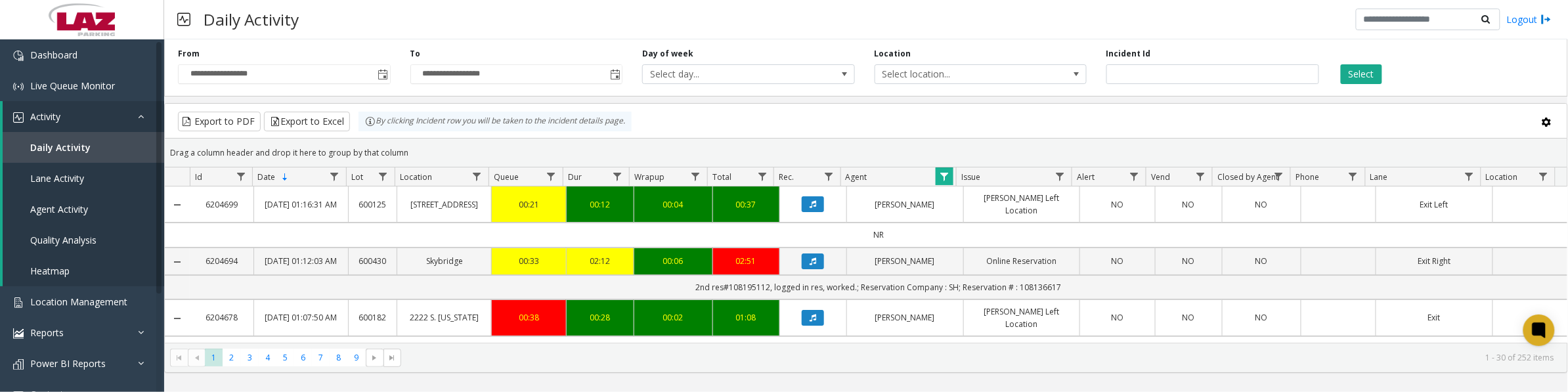
click at [810, 265] on icon "Data table" at bounding box center [812, 261] width 6 height 8
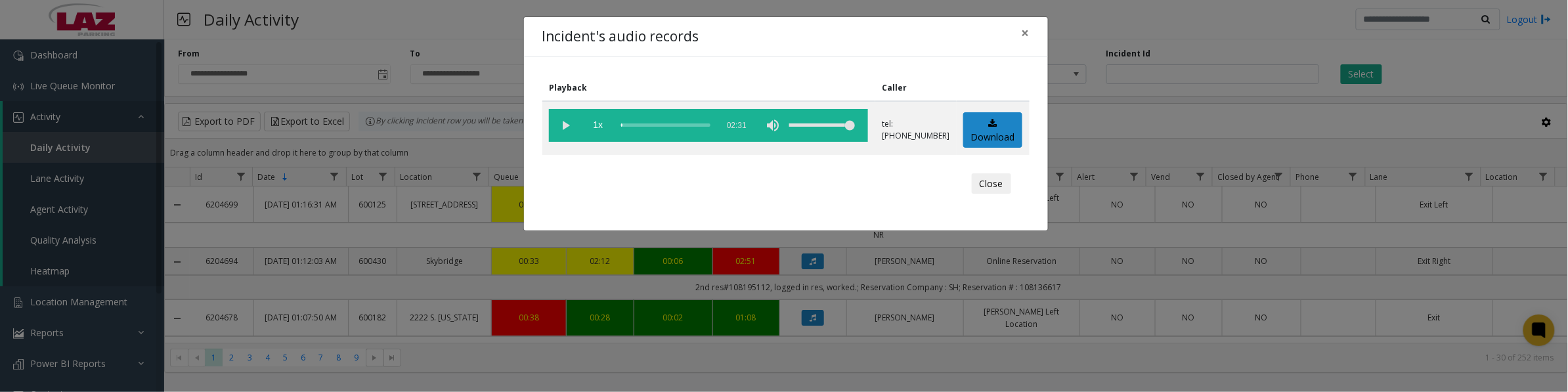
click at [567, 126] on vg-play-pause at bounding box center [565, 125] width 33 height 33
click at [999, 133] on link "Download" at bounding box center [993, 130] width 59 height 36
click at [563, 123] on vg-play-pause at bounding box center [565, 125] width 33 height 33
click at [987, 189] on button "Close" at bounding box center [991, 184] width 40 height 21
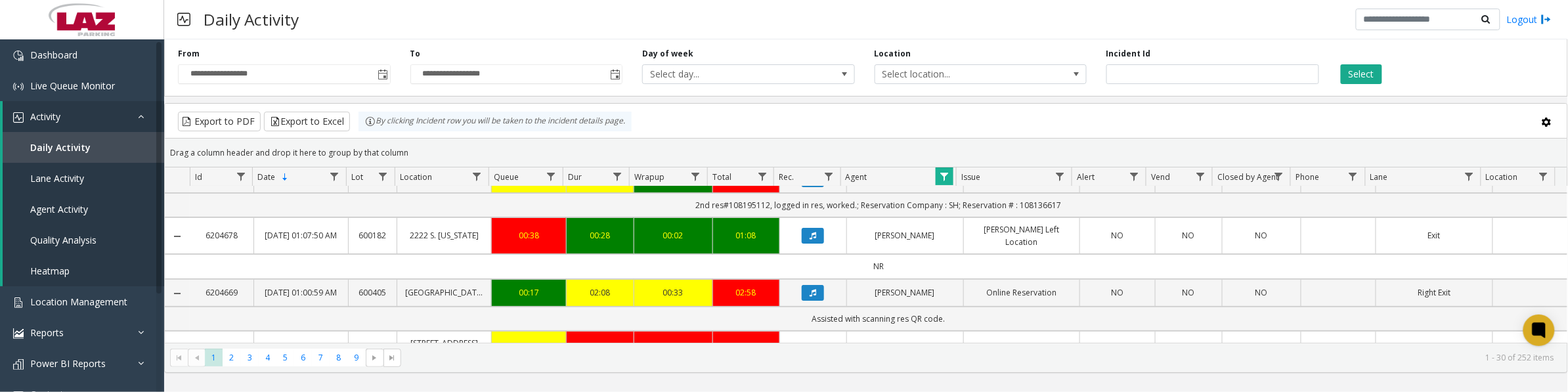
scroll to position [164, 0]
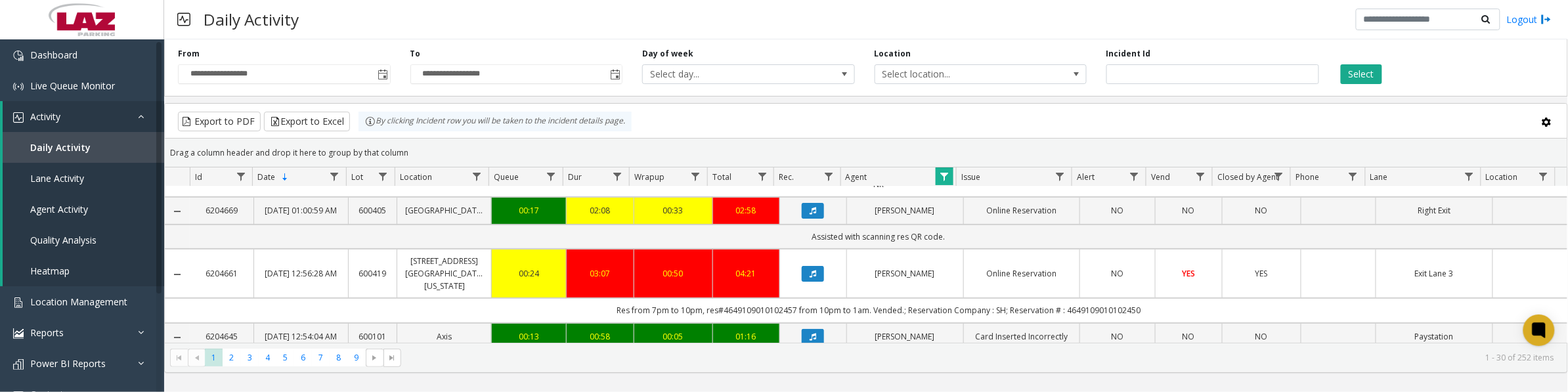
click at [803, 219] on button "Data table" at bounding box center [813, 210] width 22 height 16
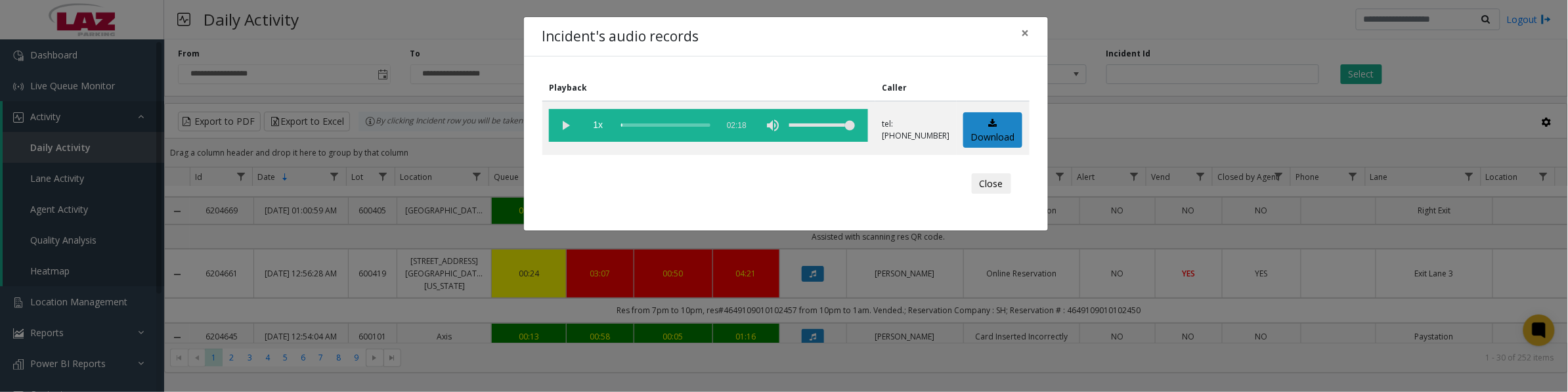
click at [563, 127] on vg-play-pause at bounding box center [565, 125] width 33 height 33
click at [559, 126] on vg-play-pause at bounding box center [565, 125] width 33 height 33
click at [980, 126] on link "Download" at bounding box center [993, 130] width 59 height 36
click at [565, 132] on vg-play-pause at bounding box center [565, 125] width 33 height 33
click at [986, 185] on button "Close" at bounding box center [991, 184] width 40 height 21
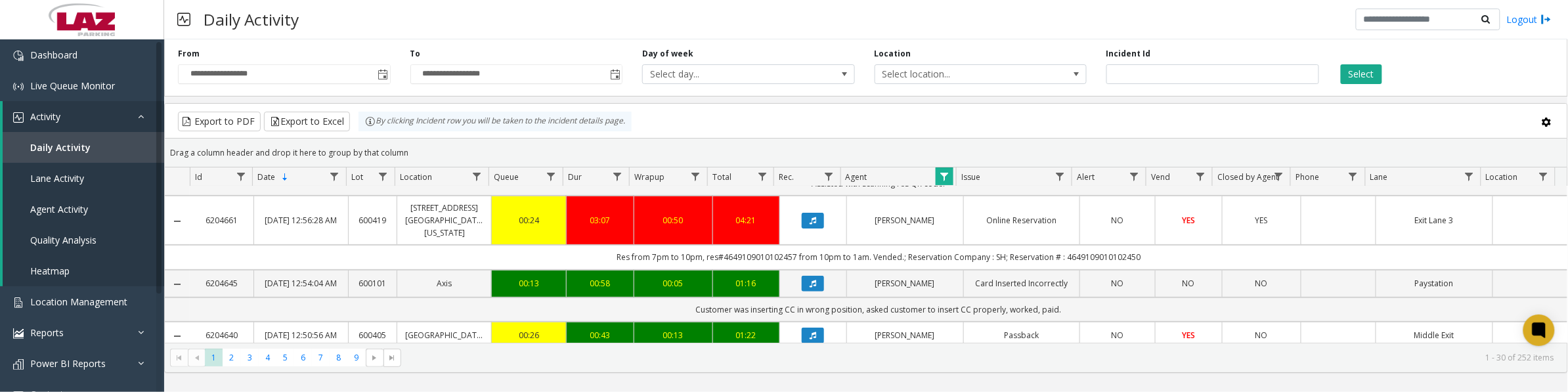
scroll to position [246, 0]
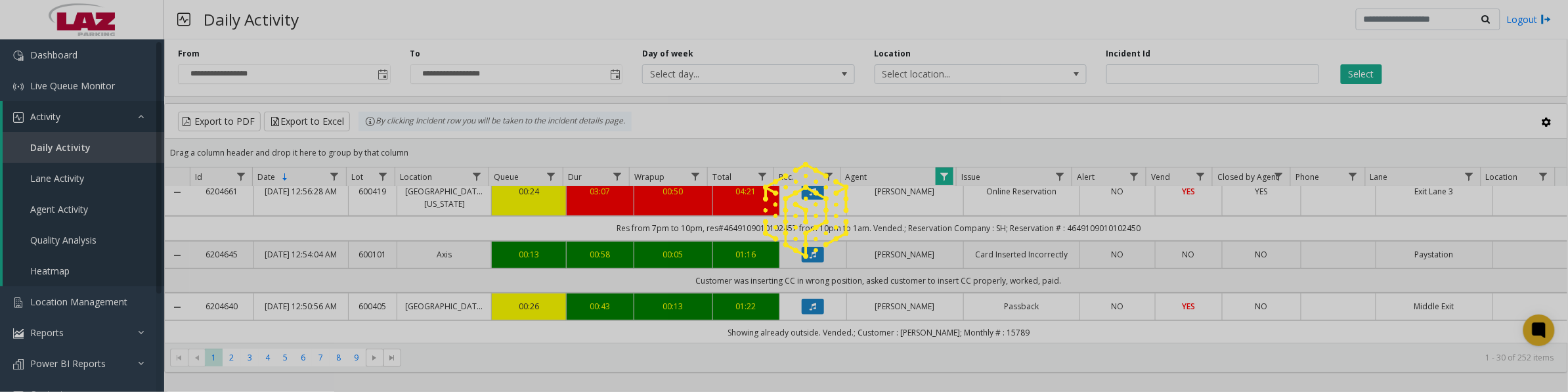
click at [808, 271] on div at bounding box center [784, 196] width 1568 height 392
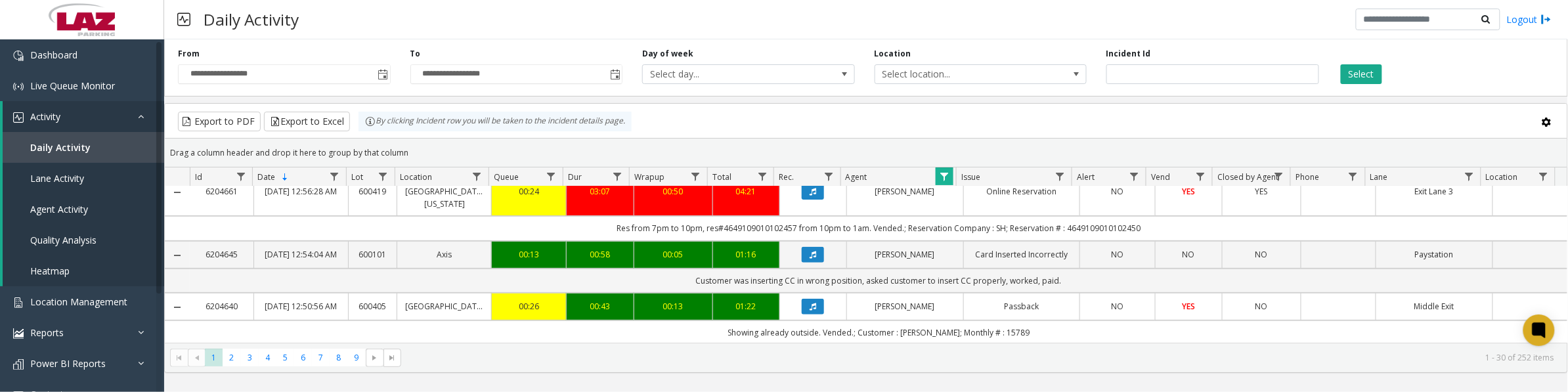
click at [810, 259] on icon "Data table" at bounding box center [812, 255] width 6 height 8
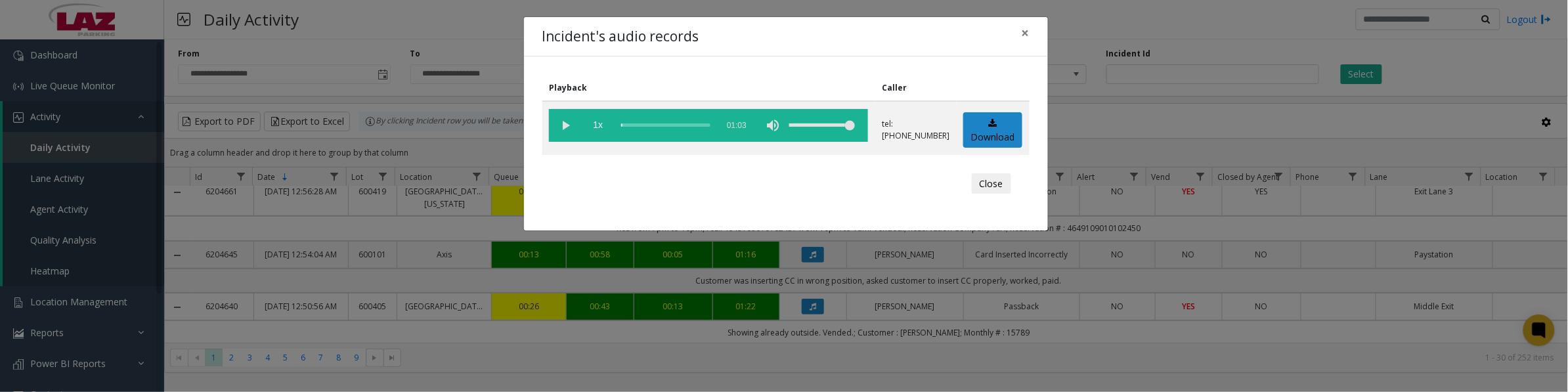
click at [567, 123] on vg-play-pause at bounding box center [565, 125] width 33 height 33
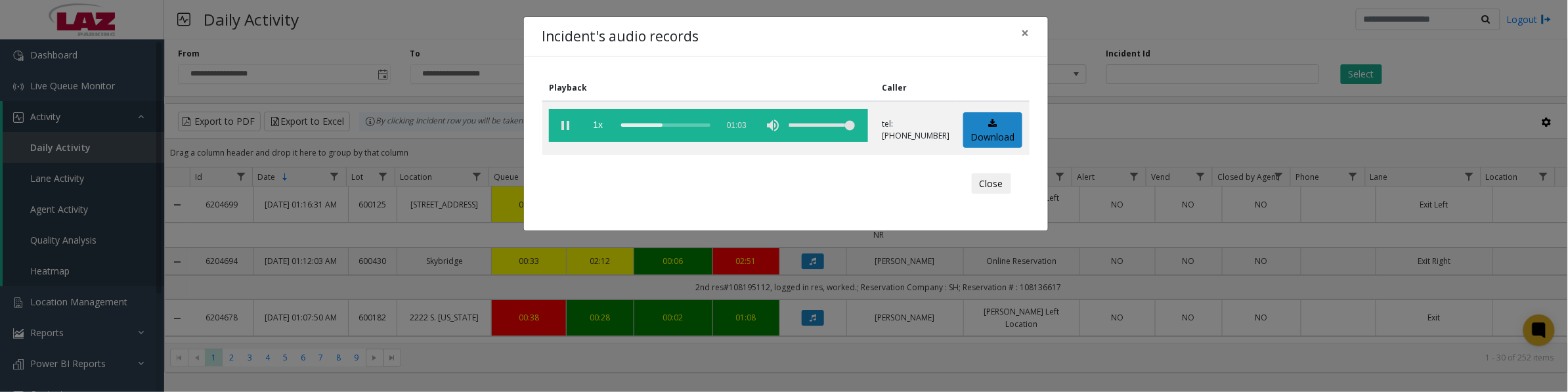
scroll to position [246, 0]
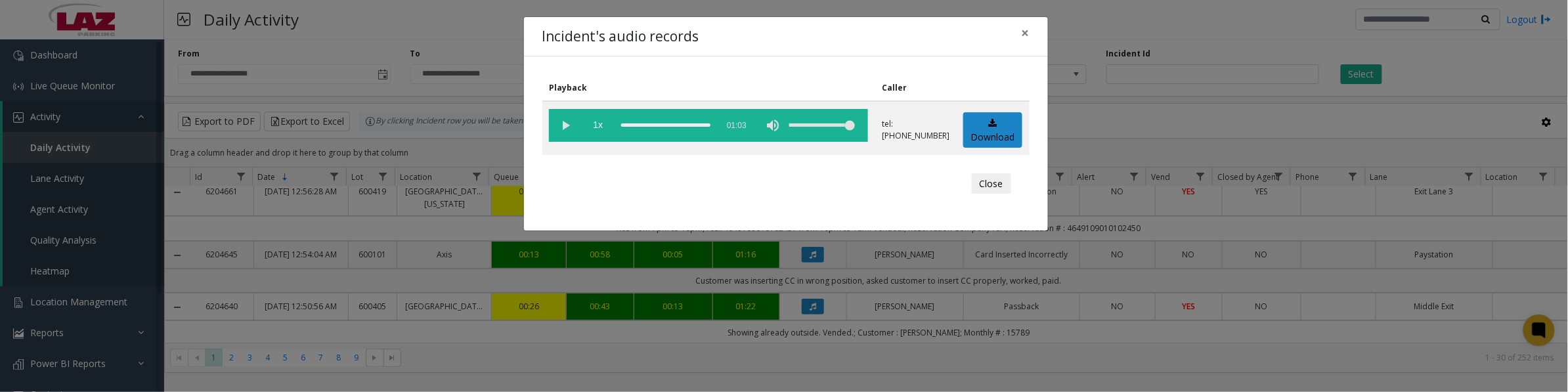
click at [557, 125] on vg-play-pause at bounding box center [565, 125] width 33 height 33
click at [563, 122] on vg-play-pause at bounding box center [565, 125] width 33 height 33
click at [982, 186] on button "Close" at bounding box center [991, 184] width 40 height 21
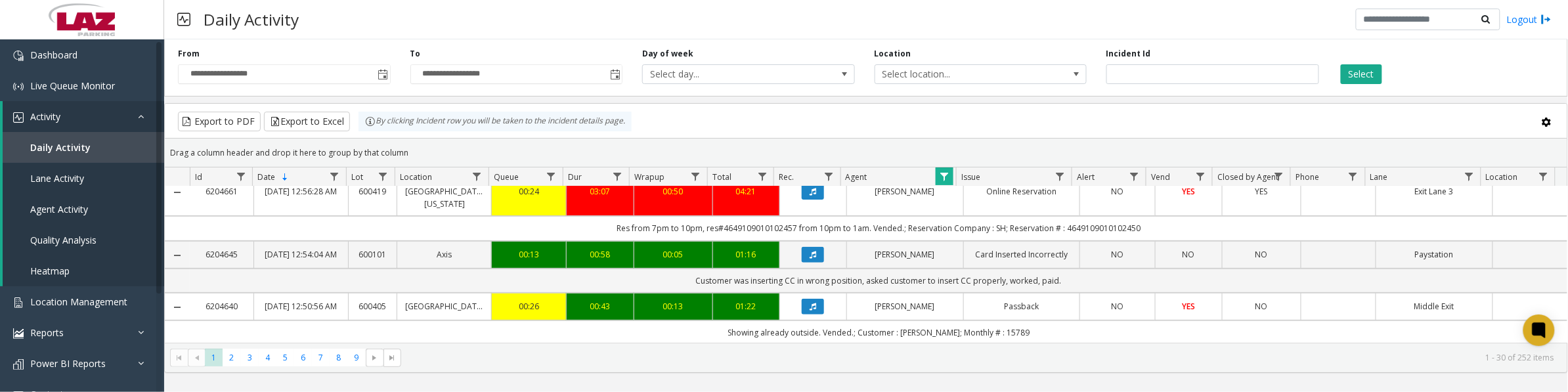
click at [810, 259] on icon "Data table" at bounding box center [812, 255] width 6 height 8
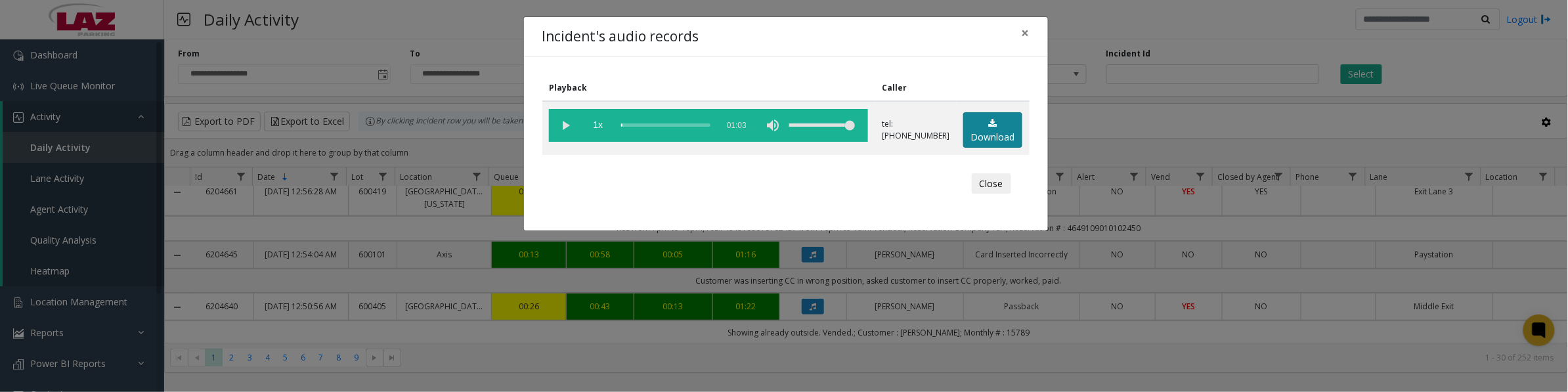
click at [978, 122] on link "Download" at bounding box center [993, 130] width 59 height 36
click at [570, 126] on vg-play-pause at bounding box center [565, 125] width 33 height 33
drag, startPoint x: 982, startPoint y: 184, endPoint x: 1100, endPoint y: 214, distance: 121.8
click at [982, 184] on button "Close" at bounding box center [991, 184] width 40 height 21
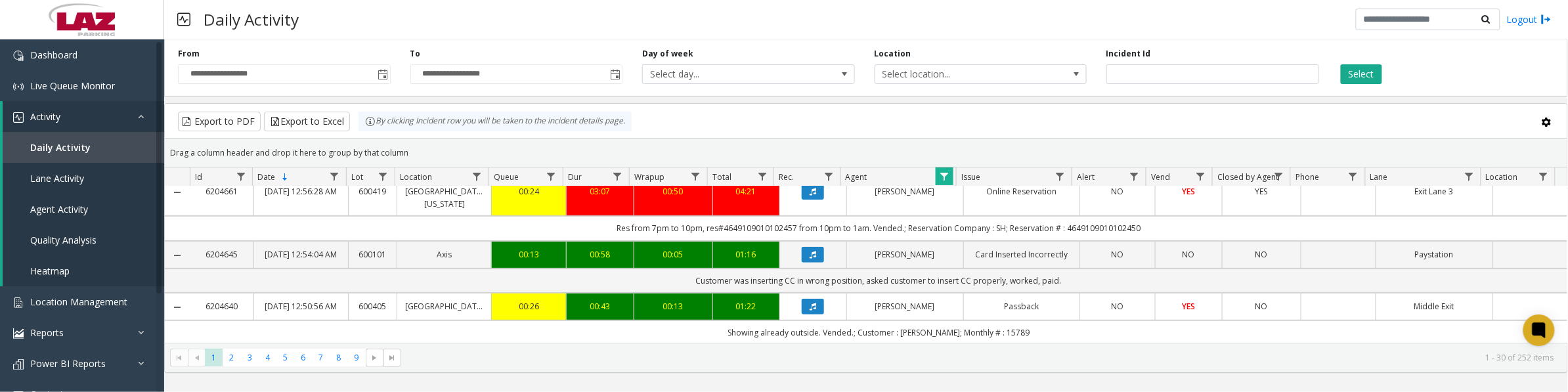
click at [946, 171] on span "Data table" at bounding box center [944, 176] width 10 height 10
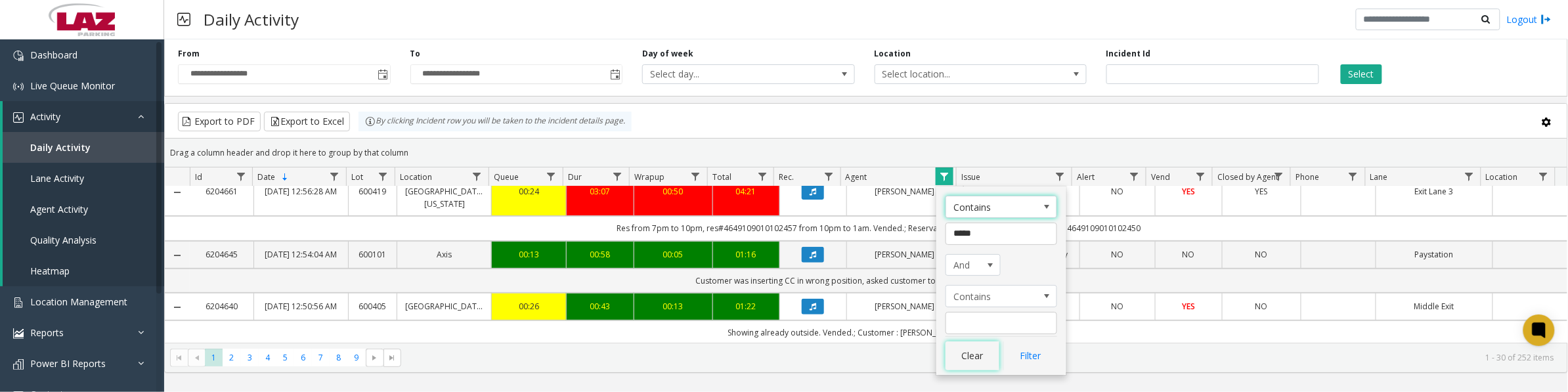
click at [989, 352] on button "Clear" at bounding box center [973, 356] width 54 height 29
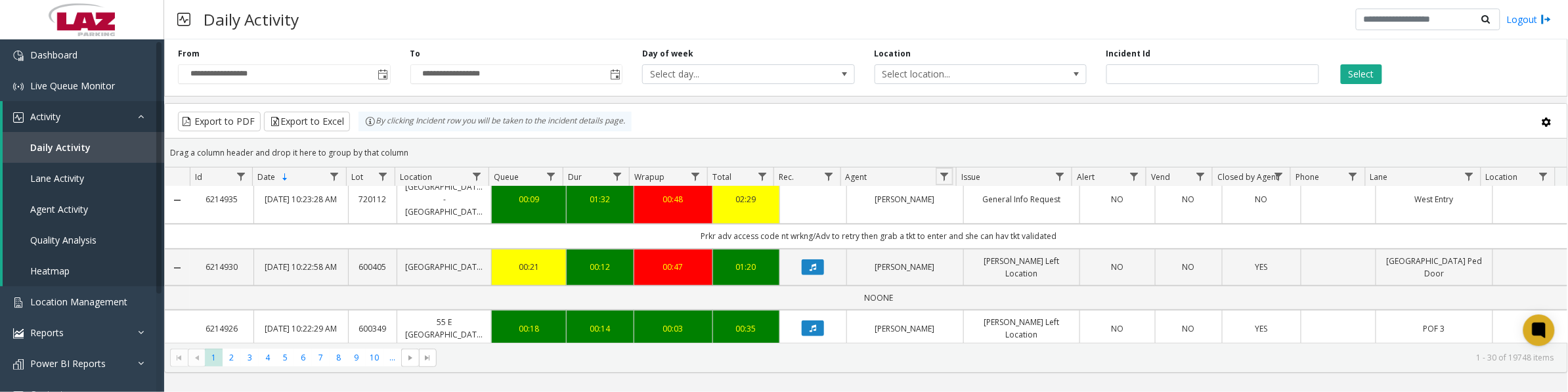
click at [948, 179] on span "Data table" at bounding box center [944, 176] width 10 height 10
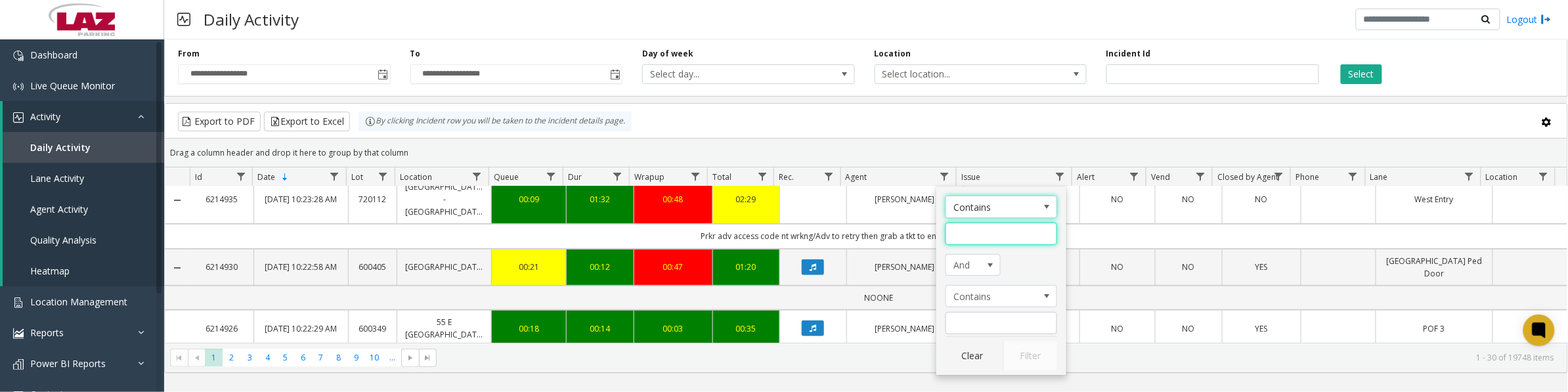
click at [955, 228] on input "Agent Filter" at bounding box center [1001, 234] width 112 height 22
type input "*****"
click button "Filter" at bounding box center [1030, 356] width 54 height 29
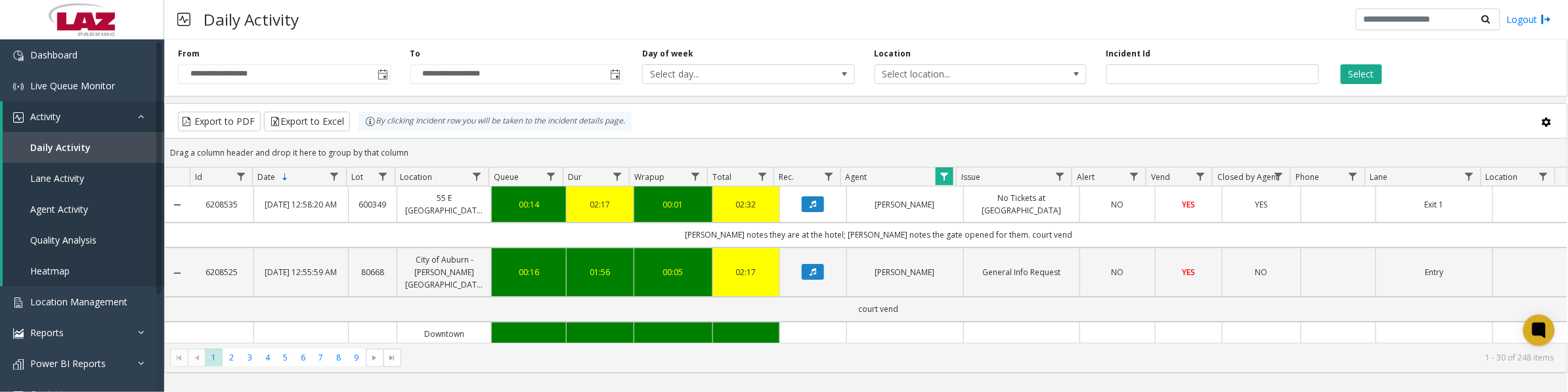
click at [812, 205] on button "Data table" at bounding box center [813, 204] width 22 height 16
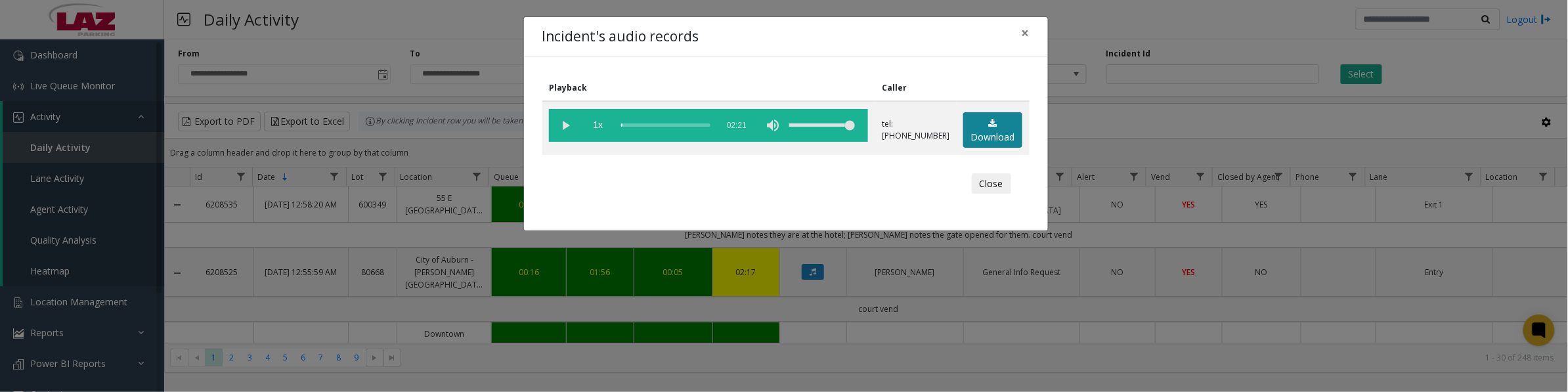
click at [994, 133] on link "Download" at bounding box center [993, 130] width 59 height 36
click at [563, 127] on vg-play-pause at bounding box center [565, 125] width 33 height 33
drag, startPoint x: 565, startPoint y: 119, endPoint x: 577, endPoint y: 123, distance: 12.6
click at [565, 119] on vg-play-pause at bounding box center [565, 125] width 33 height 33
click at [989, 182] on button "Close" at bounding box center [991, 184] width 40 height 21
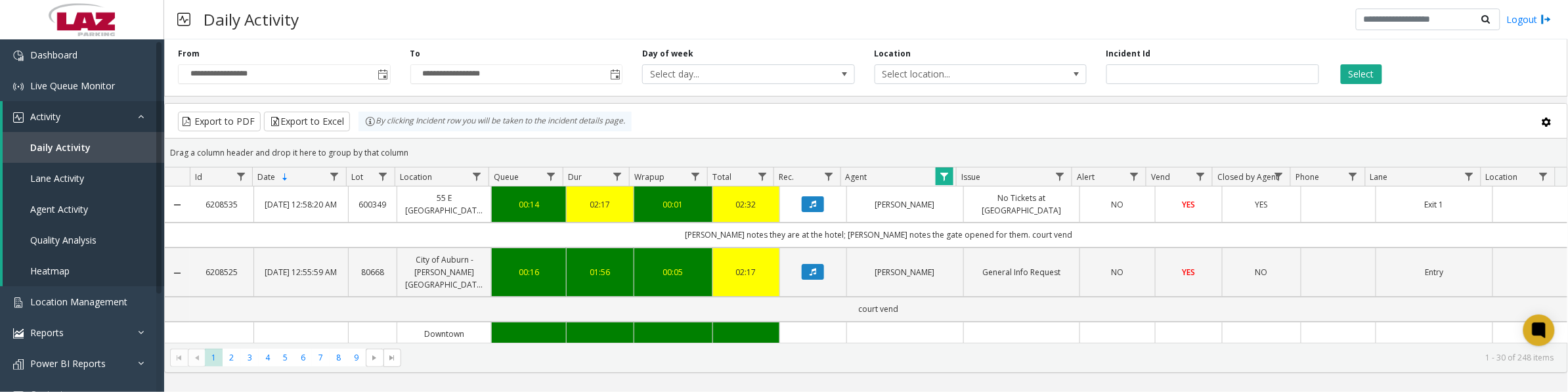
click at [949, 178] on span "Data table" at bounding box center [944, 176] width 10 height 10
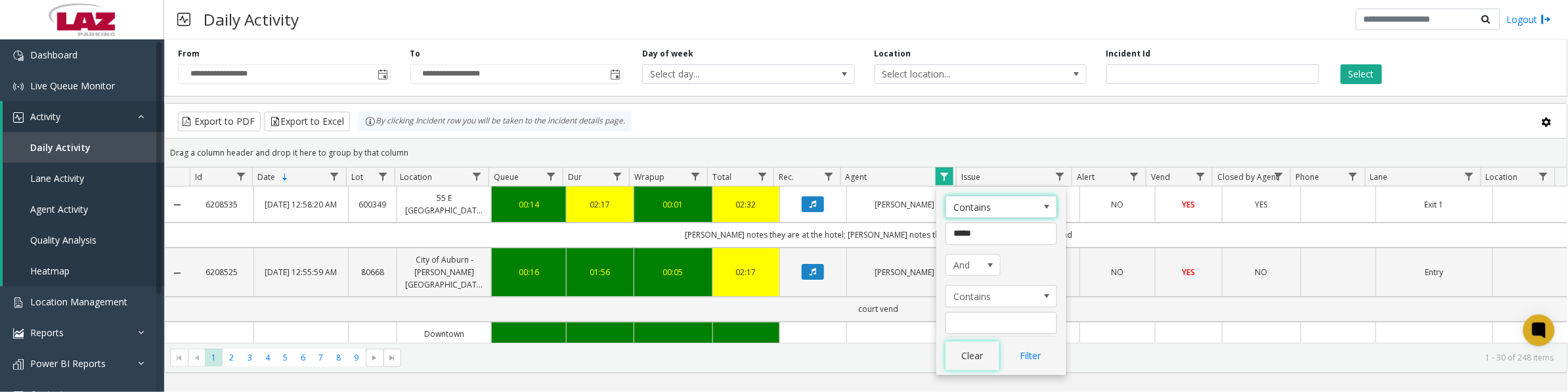
click at [986, 359] on button "Clear" at bounding box center [973, 356] width 54 height 29
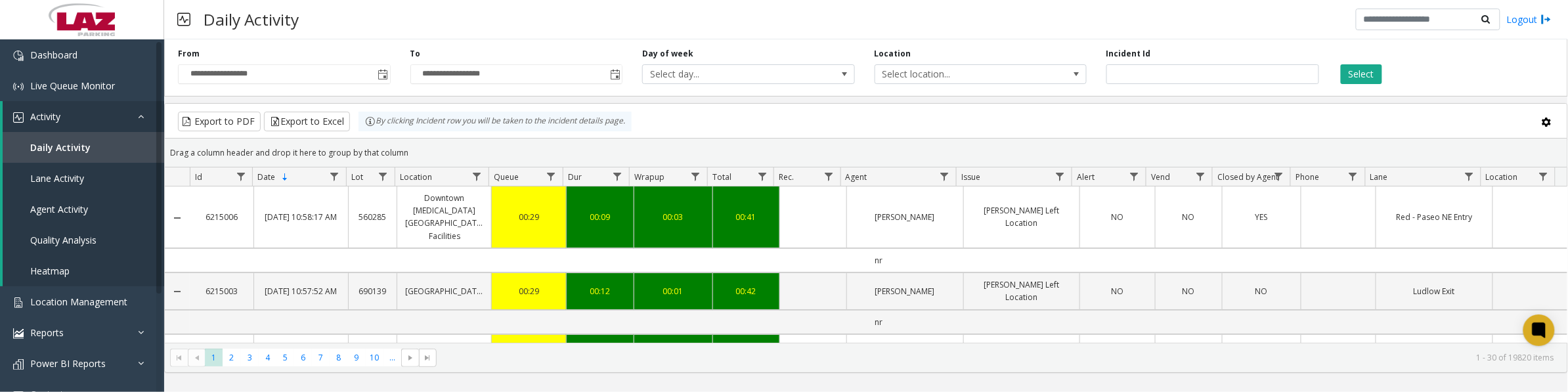
click at [963, 77] on span "Select location..." at bounding box center [960, 74] width 169 height 19
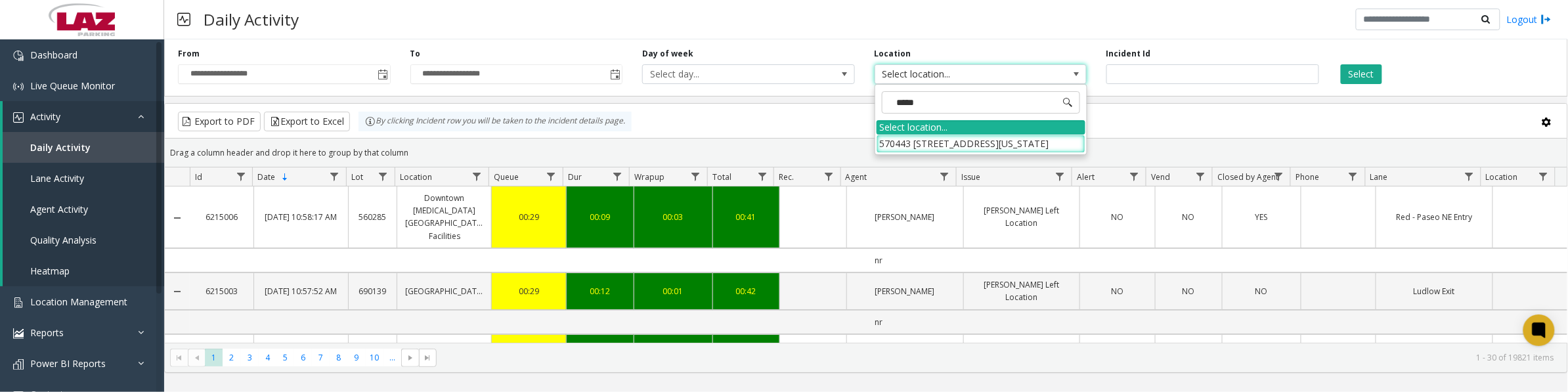
type input "******"
click at [887, 143] on li "570443 [STREET_ADDRESS][US_STATE]" at bounding box center [981, 144] width 209 height 18
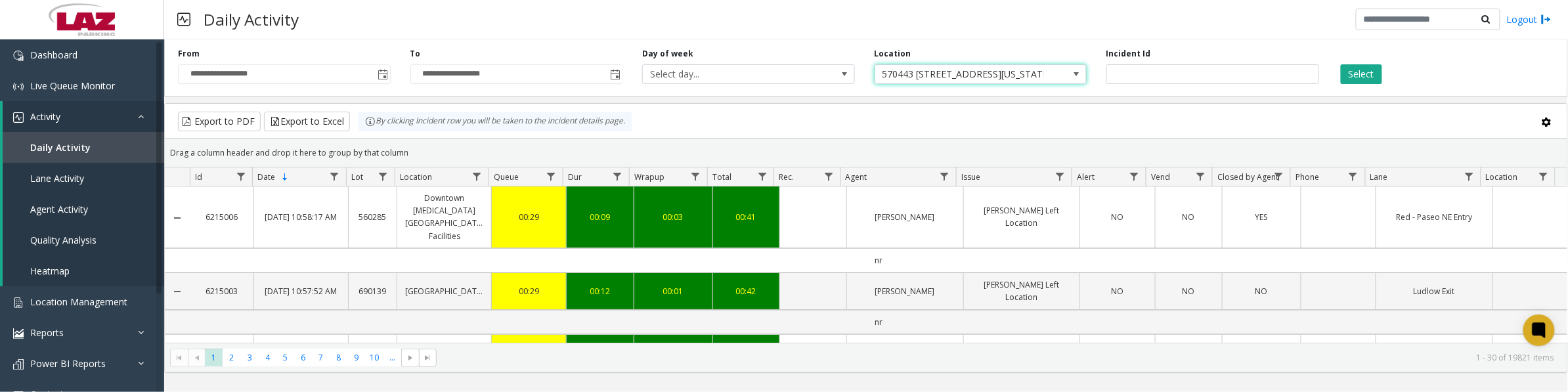
click at [1360, 80] on button "Select" at bounding box center [1362, 74] width 42 height 19
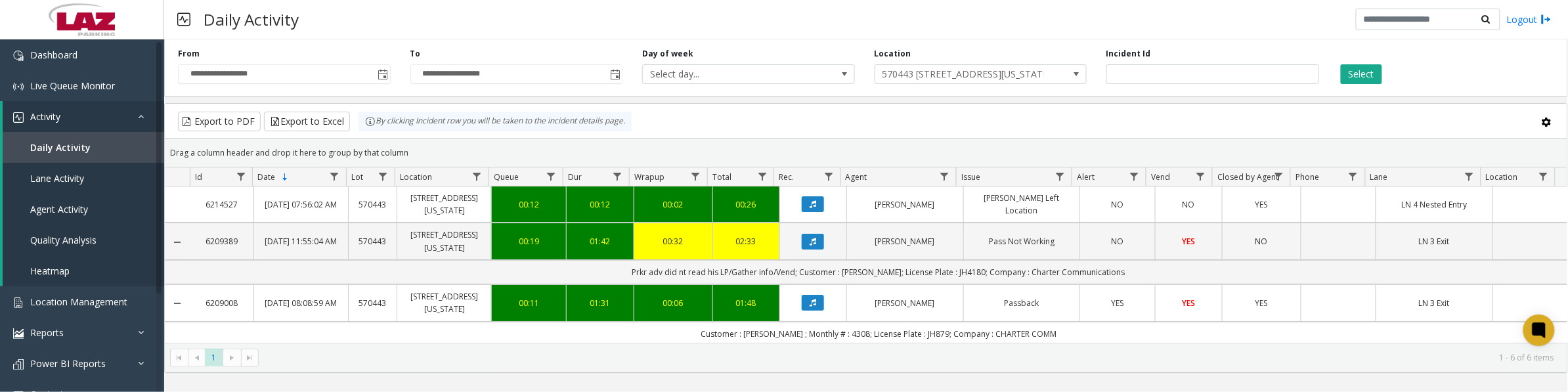
click at [1370, 71] on button "Select" at bounding box center [1362, 74] width 42 height 19
click at [812, 247] on button "Data table" at bounding box center [813, 241] width 22 height 16
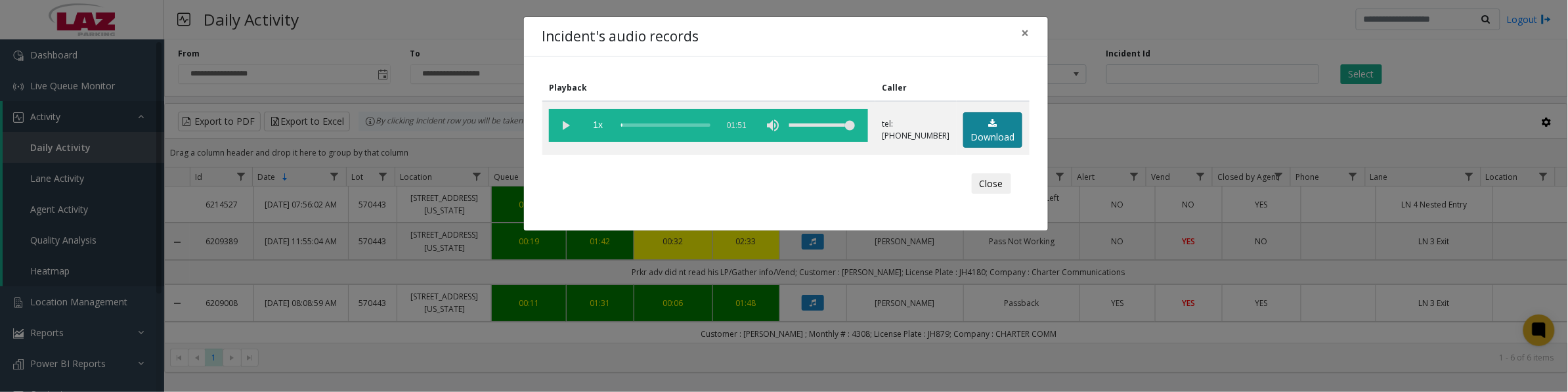
click at [993, 126] on icon at bounding box center [994, 123] width 8 height 9
click at [568, 126] on vg-play-pause at bounding box center [565, 125] width 33 height 33
click at [989, 182] on button "Close" at bounding box center [991, 184] width 40 height 21
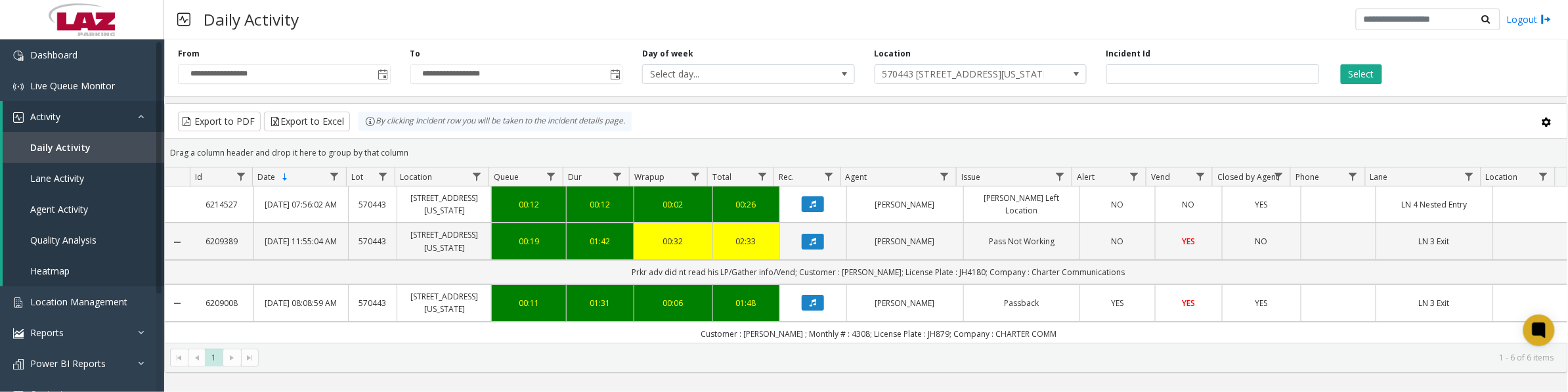
click at [810, 244] on icon "Data table" at bounding box center [812, 241] width 6 height 8
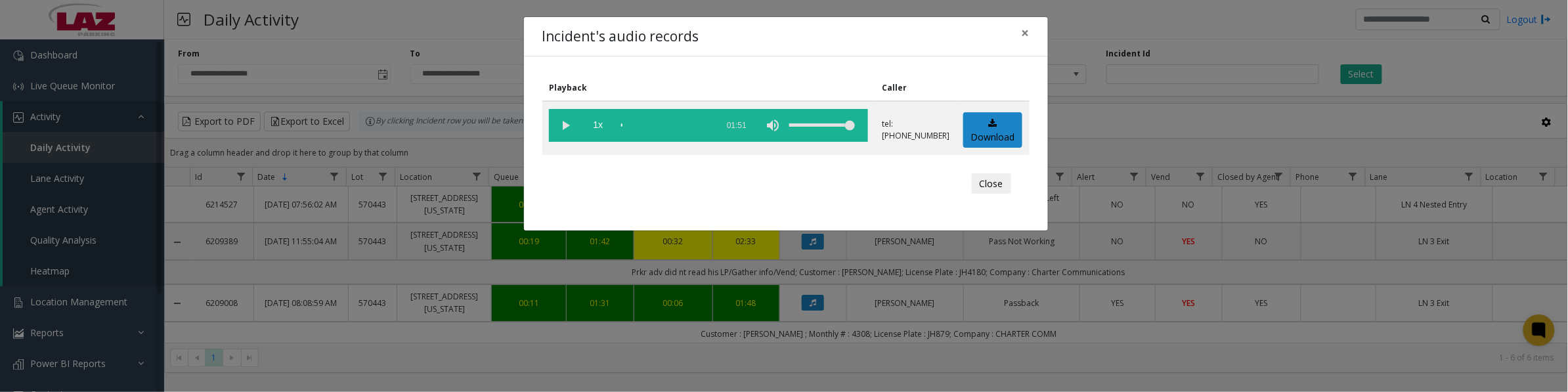
click at [560, 122] on vg-play-pause at bounding box center [565, 125] width 33 height 33
click at [596, 123] on span "1x" at bounding box center [598, 125] width 33 height 33
click at [565, 127] on vg-play-pause at bounding box center [565, 125] width 33 height 33
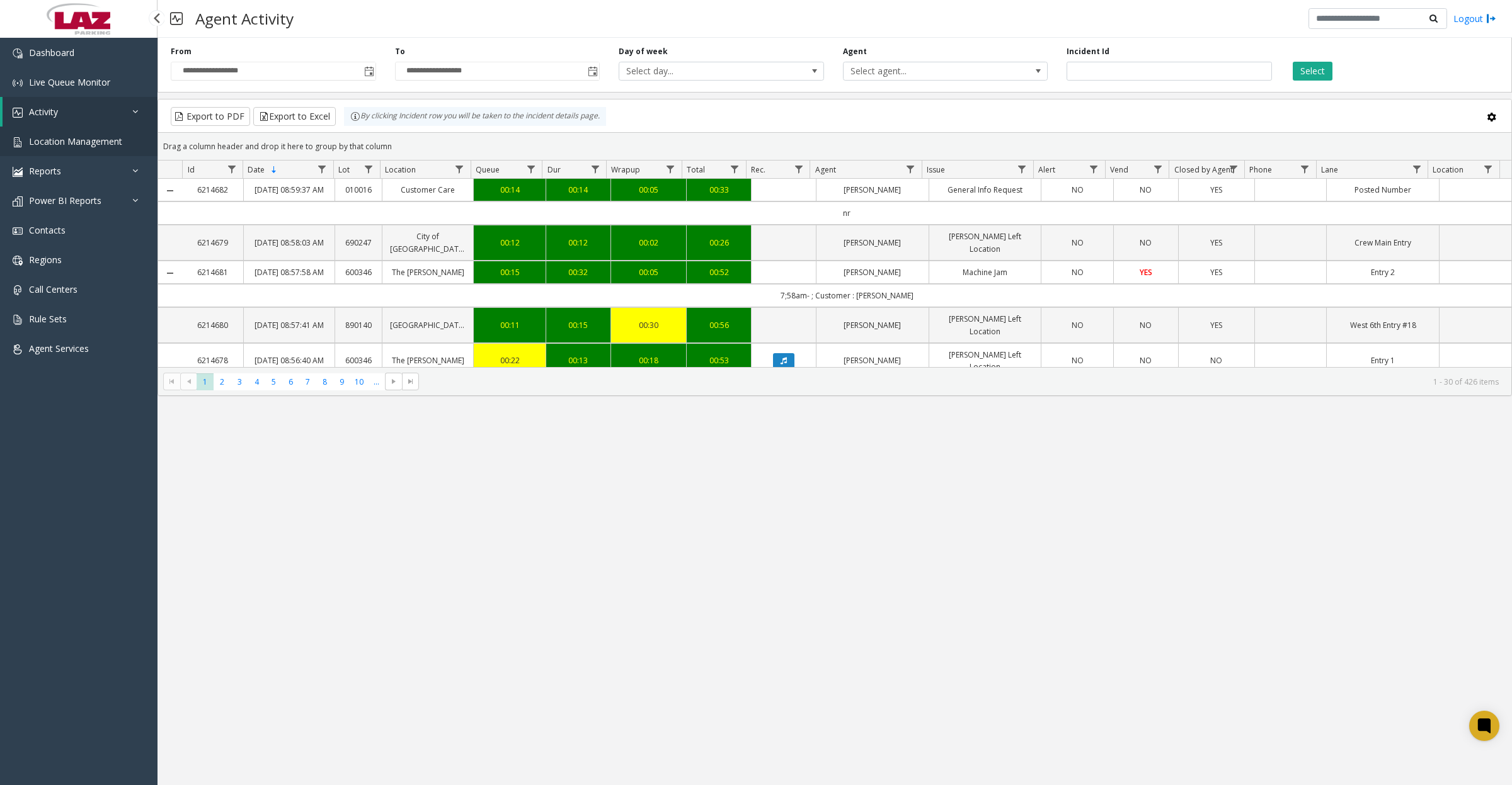
click at [33, 142] on span "Location Management" at bounding box center [76, 142] width 93 height 12
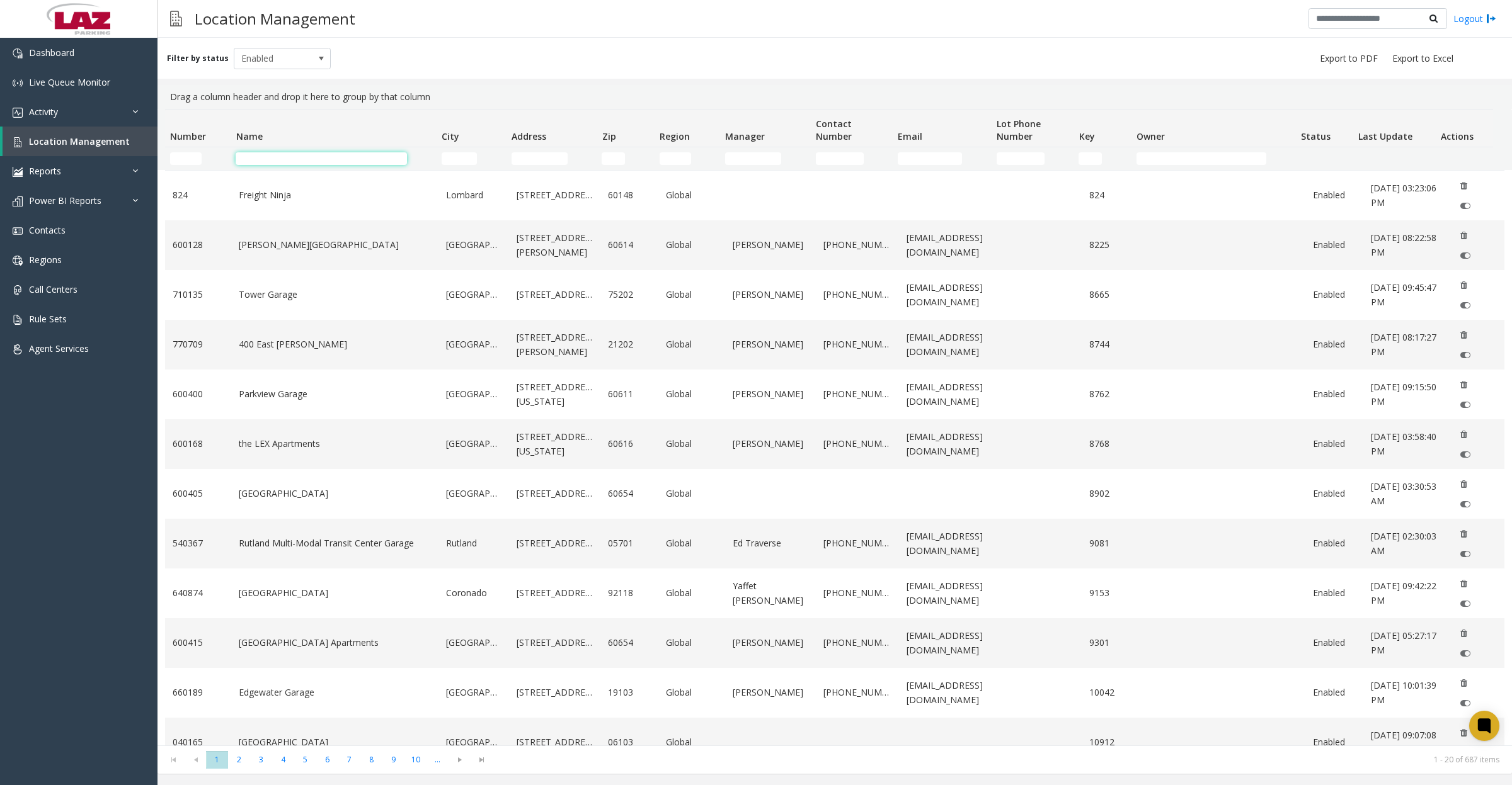
drag, startPoint x: 296, startPoint y: 154, endPoint x: 302, endPoint y: 153, distance: 6.1
click at [296, 154] on input "Name Filter" at bounding box center [321, 158] width 171 height 13
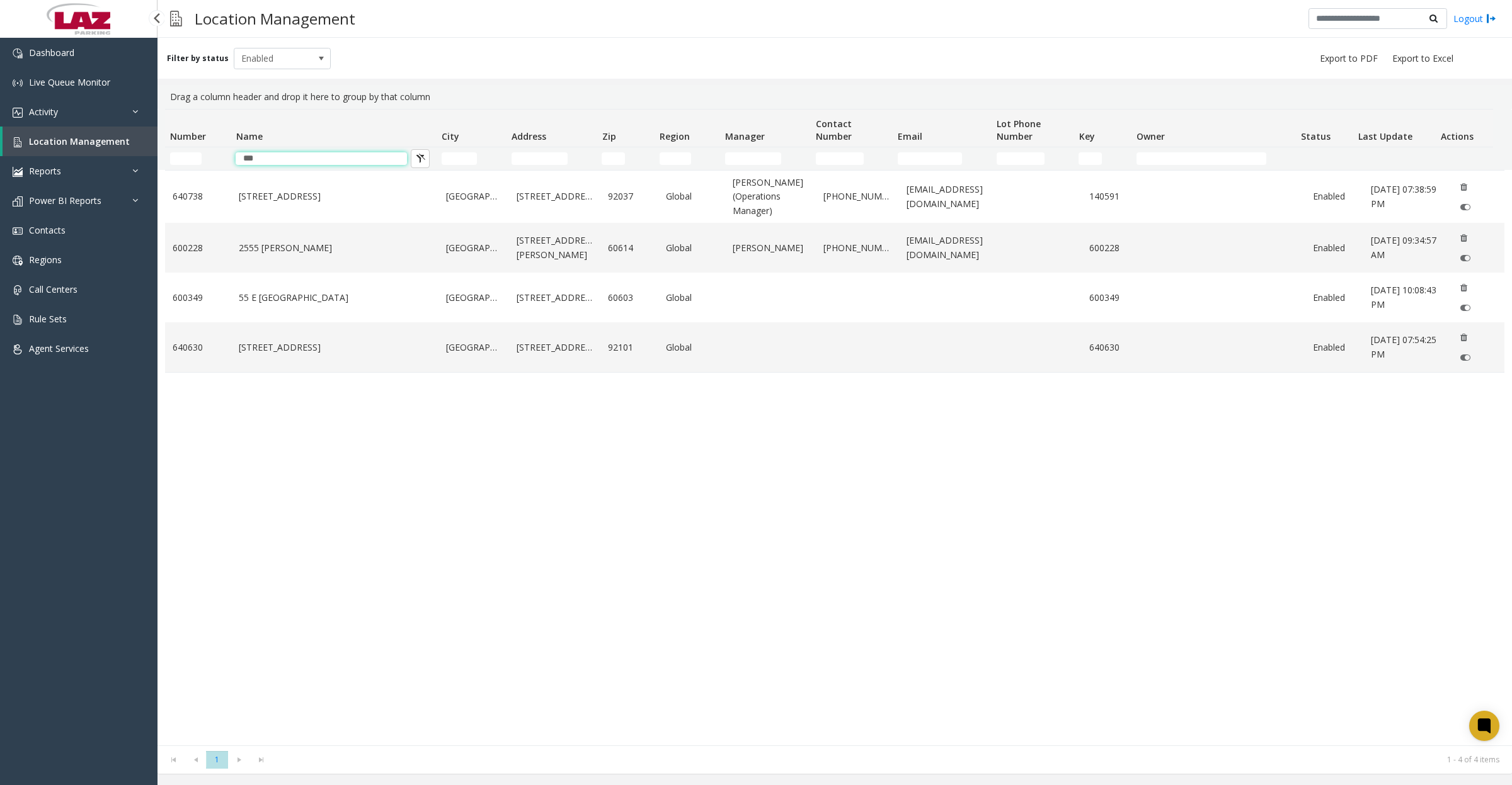
type input "**"
click at [256, 300] on link "55 E Monroe" at bounding box center [335, 297] width 192 height 14
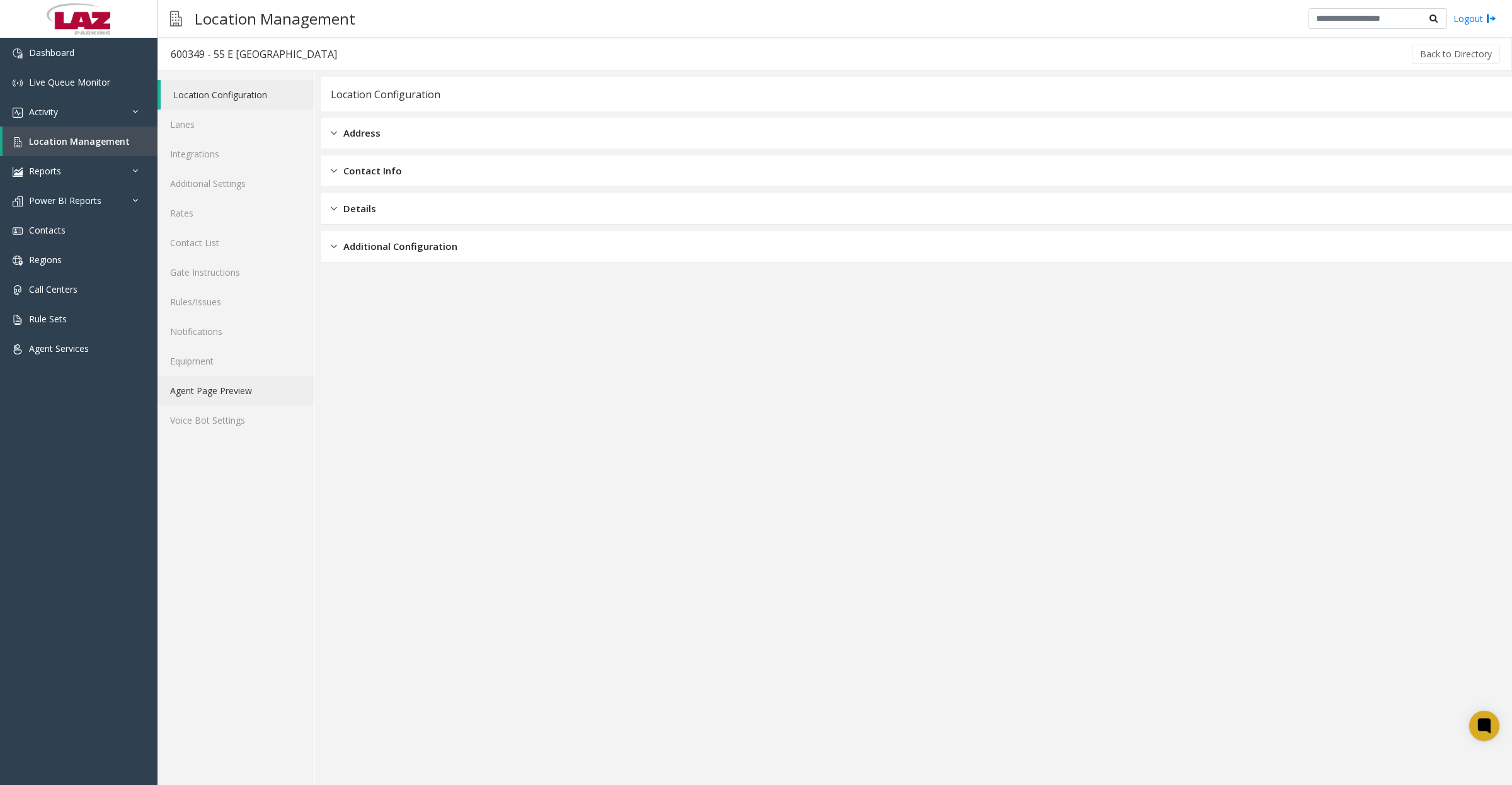
click at [212, 387] on link "Agent Page Preview" at bounding box center [236, 391] width 157 height 29
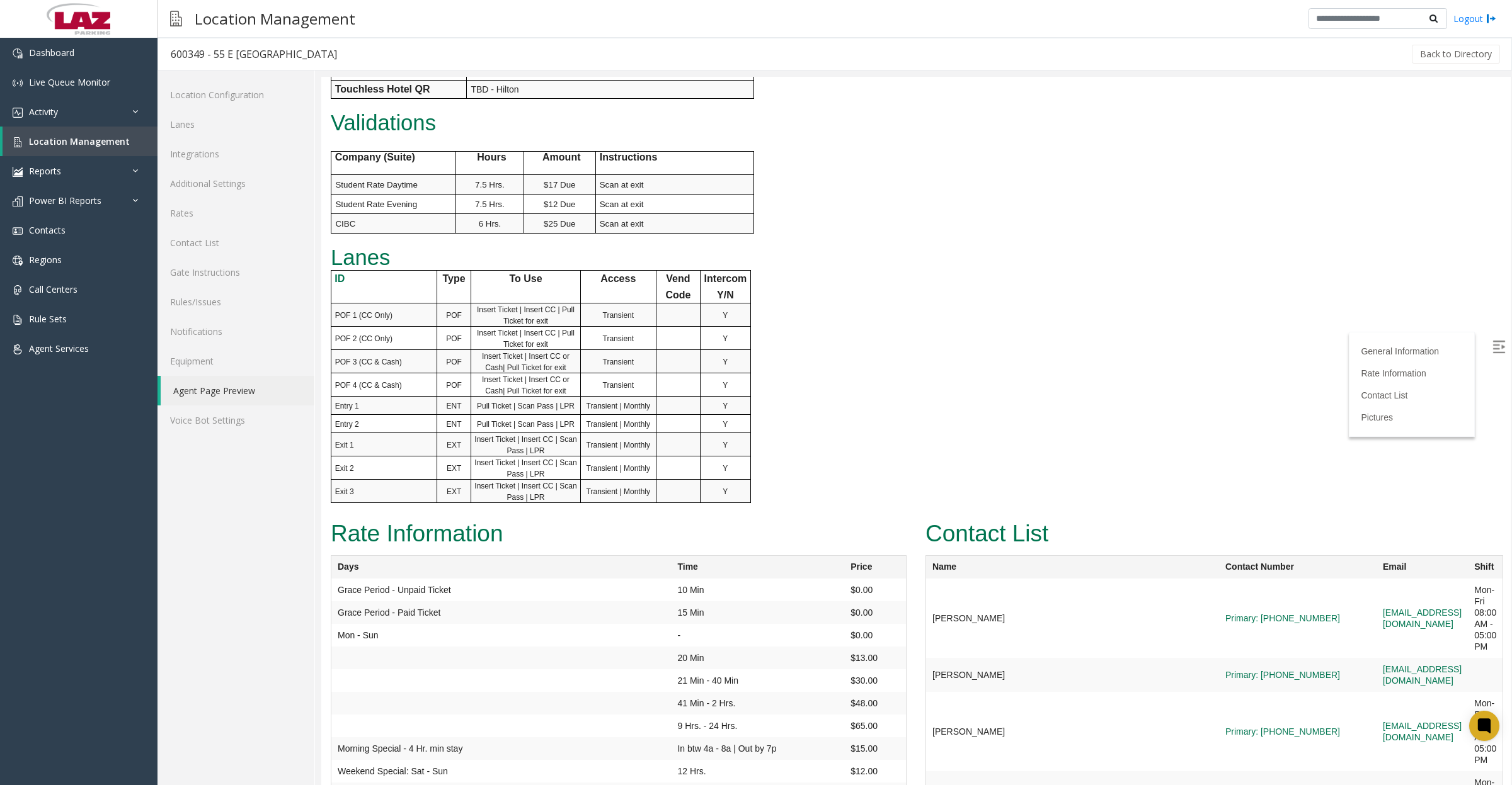
scroll to position [472, 0]
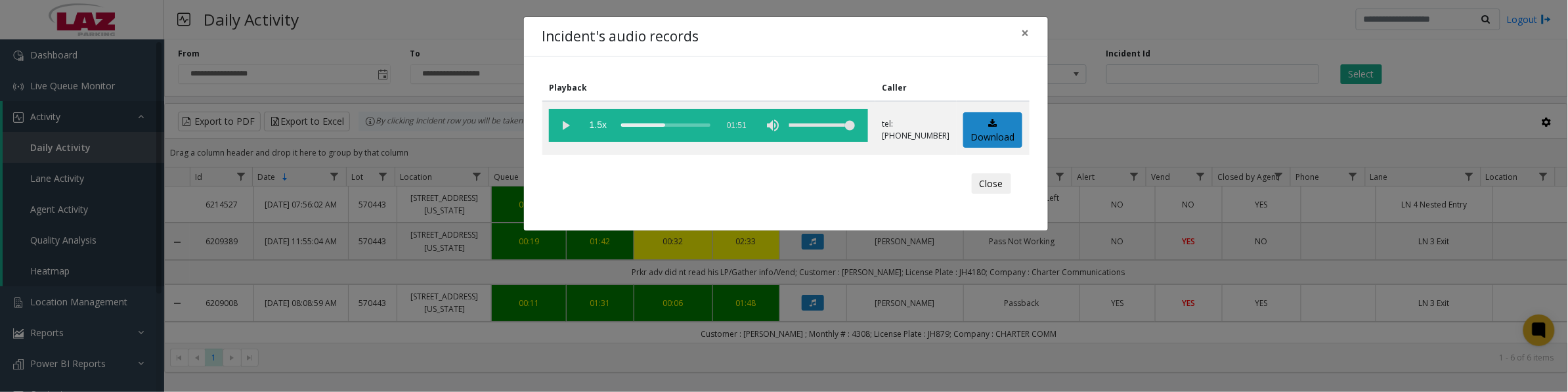
click at [569, 121] on vg-play-pause at bounding box center [565, 125] width 33 height 33
click at [570, 126] on vg-play-pause at bounding box center [565, 125] width 33 height 33
click at [563, 126] on vg-play-pause at bounding box center [565, 125] width 33 height 33
click at [987, 184] on button "Close" at bounding box center [991, 184] width 40 height 21
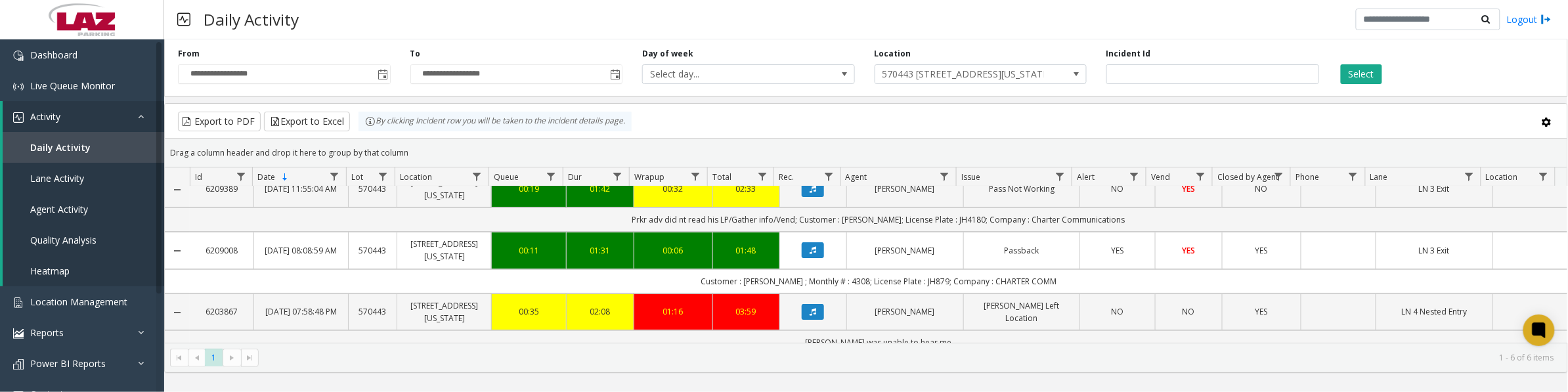
scroll to position [82, 0]
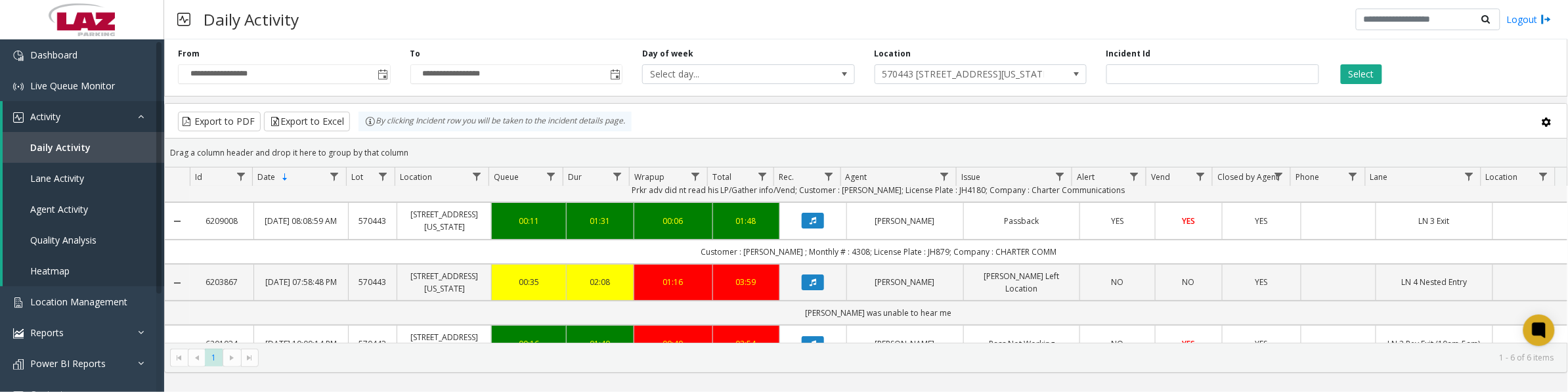
click at [810, 219] on icon "Data table" at bounding box center [812, 220] width 6 height 8
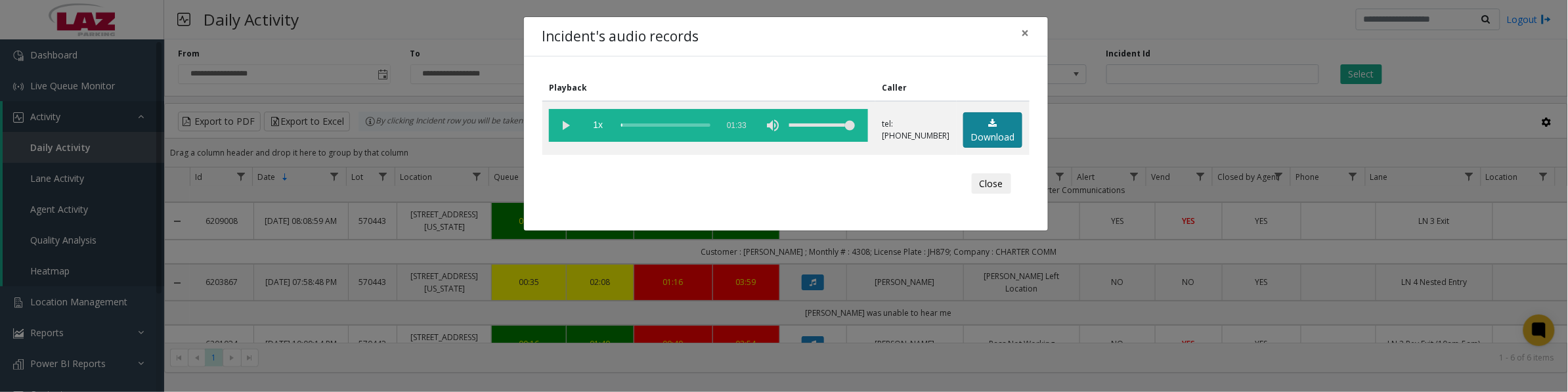
click at [1008, 133] on link "Download" at bounding box center [993, 130] width 59 height 36
click at [567, 126] on vg-play-pause at bounding box center [565, 125] width 33 height 33
drag, startPoint x: 1003, startPoint y: 186, endPoint x: 1014, endPoint y: 185, distance: 11.0
click at [1003, 186] on button "Close" at bounding box center [991, 184] width 40 height 21
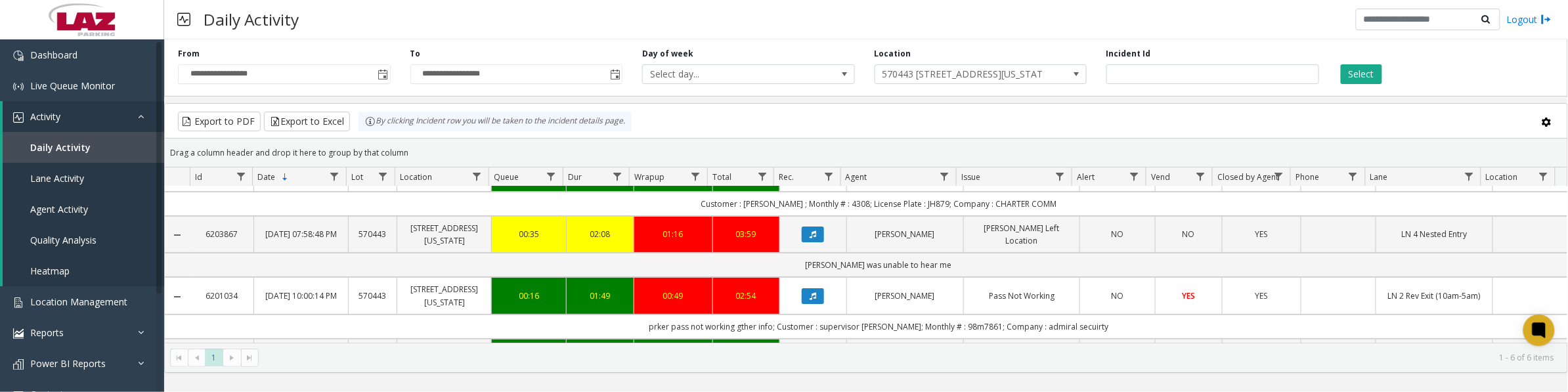
scroll to position [157, 0]
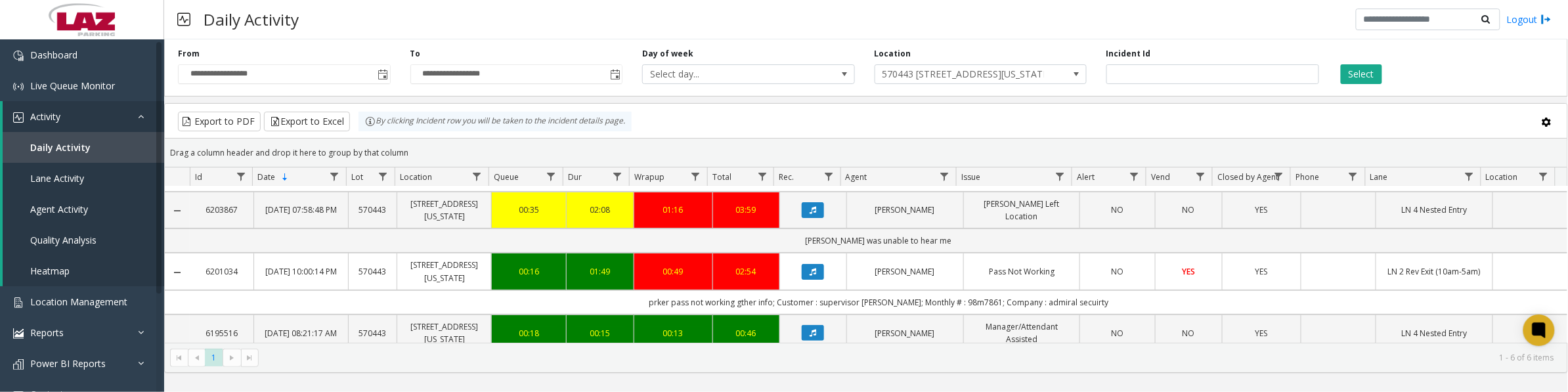
click at [810, 274] on icon "Data table" at bounding box center [812, 271] width 6 height 8
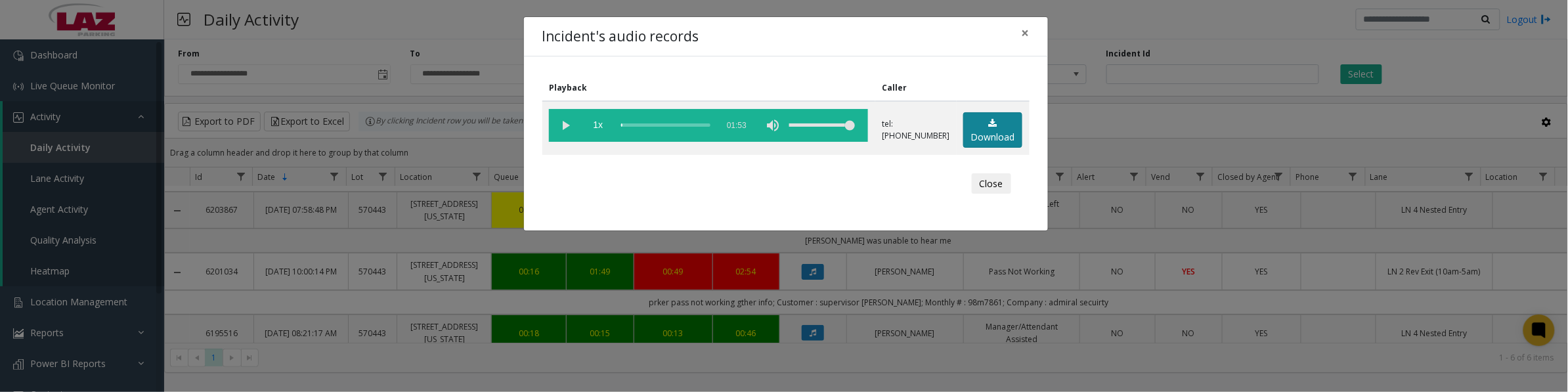
click at [1002, 125] on link "Download" at bounding box center [993, 130] width 59 height 36
click at [572, 122] on vg-play-pause at bounding box center [565, 125] width 33 height 33
drag, startPoint x: 982, startPoint y: 189, endPoint x: 1538, endPoint y: 276, distance: 562.8
click at [982, 189] on button "Close" at bounding box center [991, 184] width 40 height 21
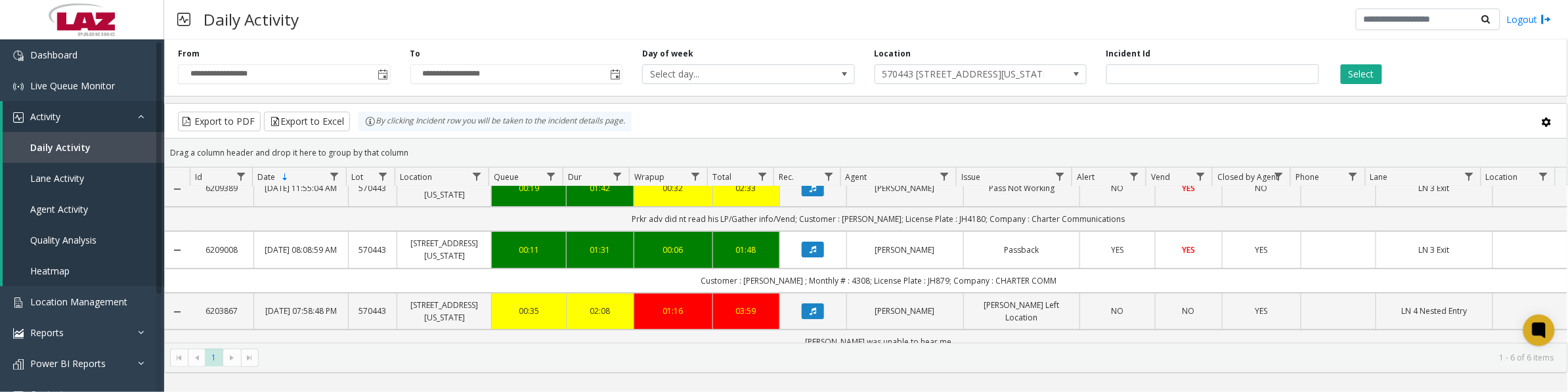
scroll to position [82, 0]
